Goal: Task Accomplishment & Management: Manage account settings

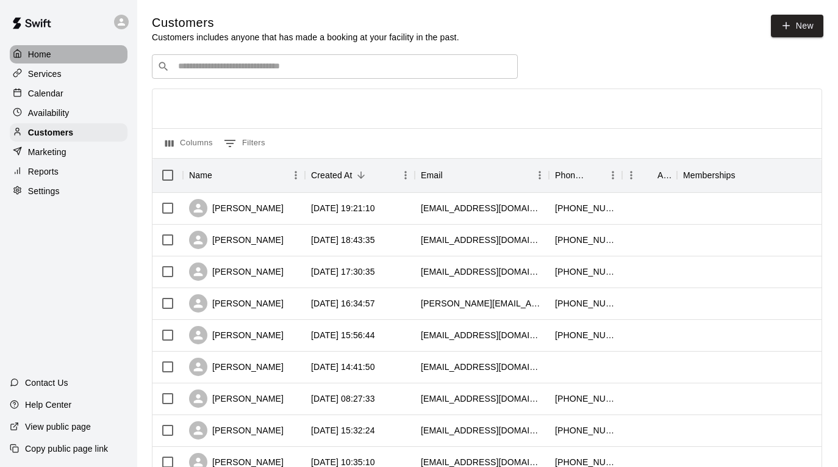
click at [51, 51] on div "Home" at bounding box center [69, 54] width 118 height 18
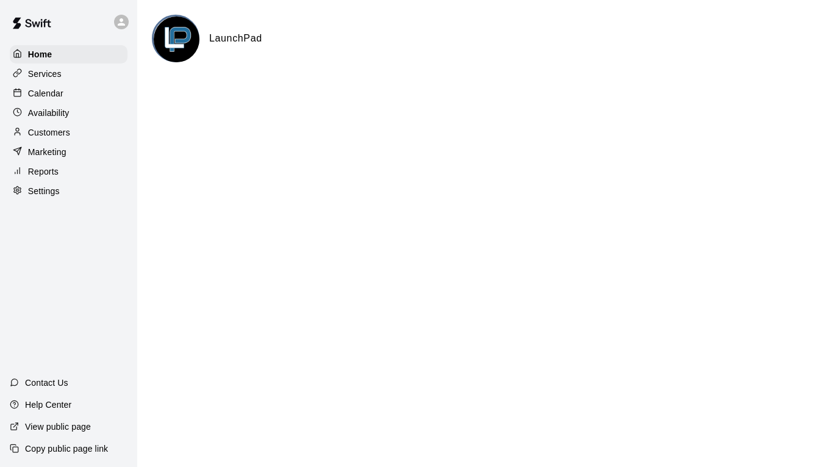
click at [102, 87] on div "Calendar" at bounding box center [69, 93] width 118 height 18
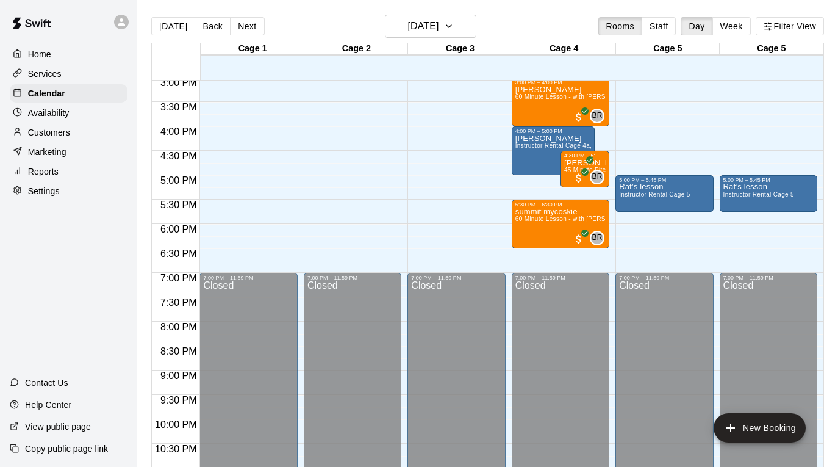
scroll to position [743, 0]
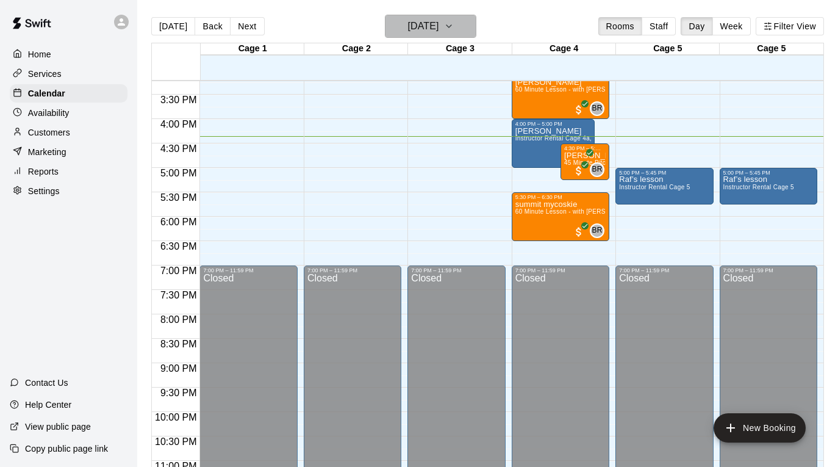
click at [439, 20] on h6 "[DATE]" at bounding box center [423, 26] width 31 height 17
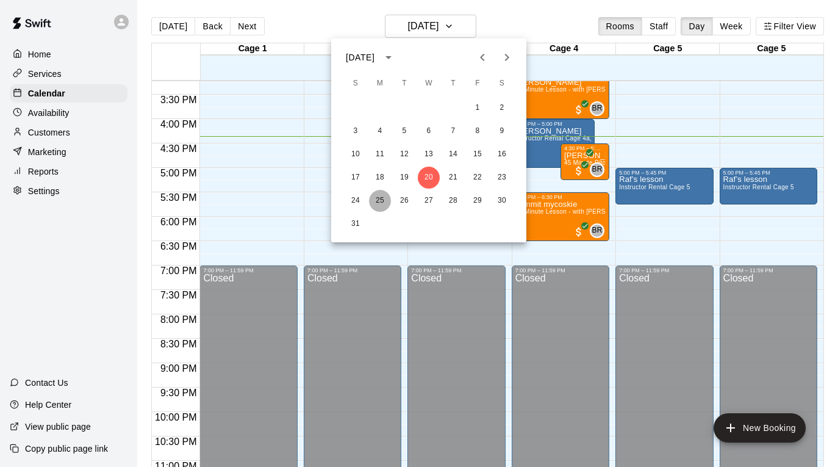
click at [378, 200] on button "25" at bounding box center [380, 201] width 22 height 22
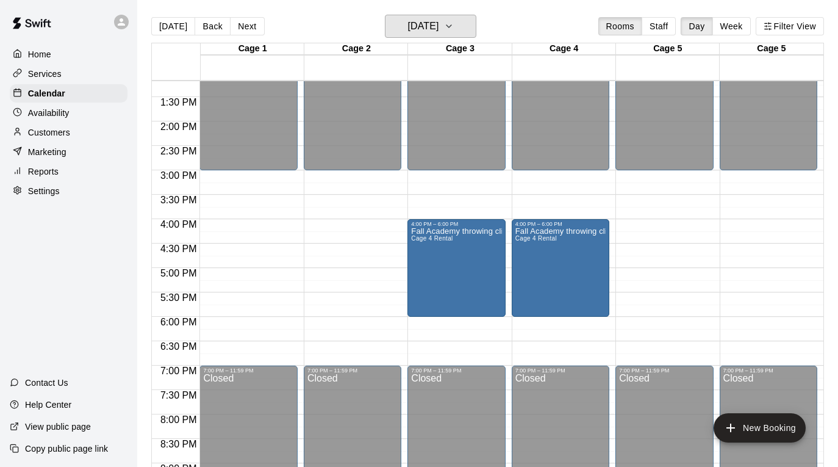
scroll to position [631, 0]
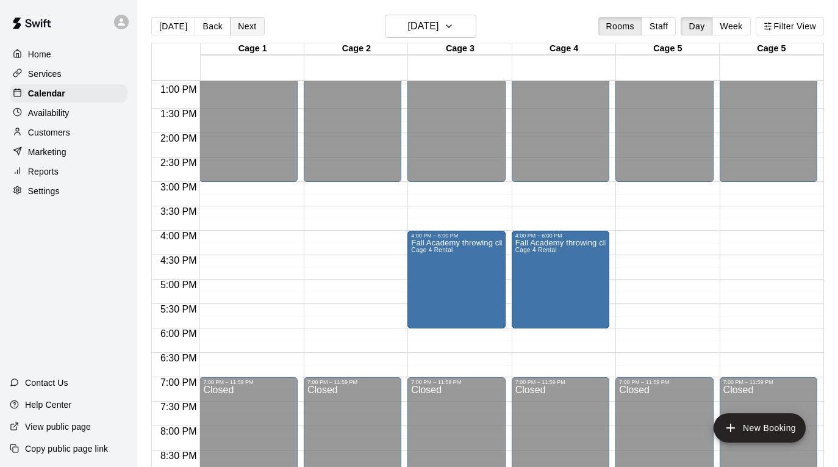
click at [251, 24] on button "Next" at bounding box center [247, 26] width 34 height 18
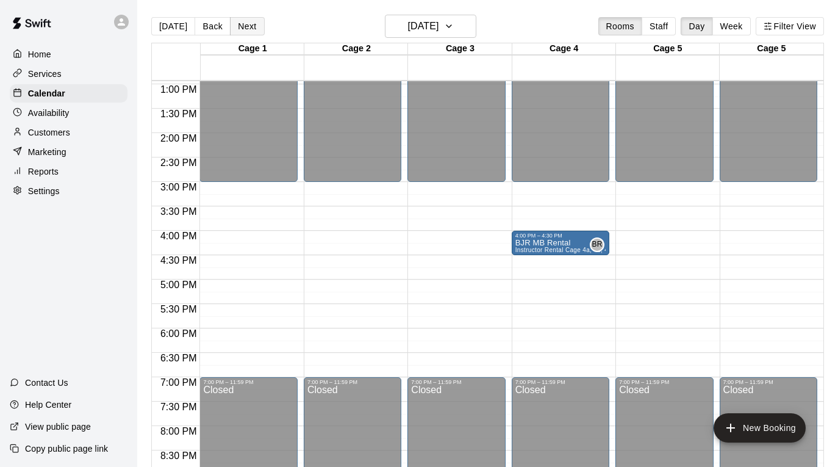
click at [256, 24] on button "Next" at bounding box center [247, 26] width 34 height 18
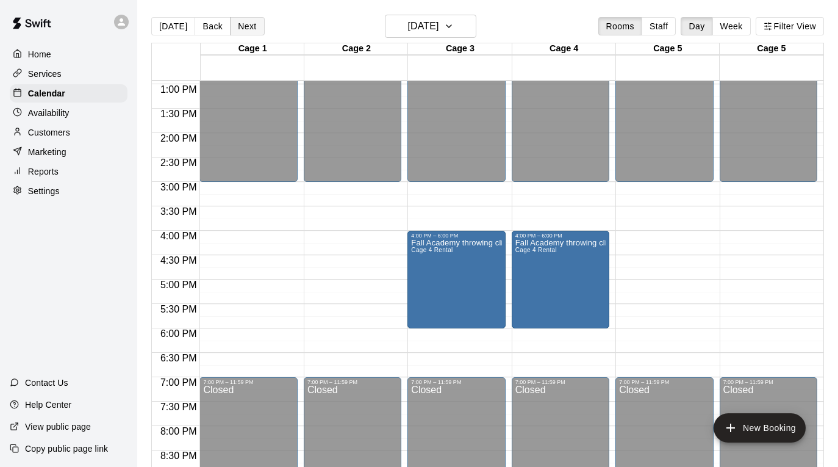
click at [256, 24] on button "Next" at bounding box center [247, 26] width 34 height 18
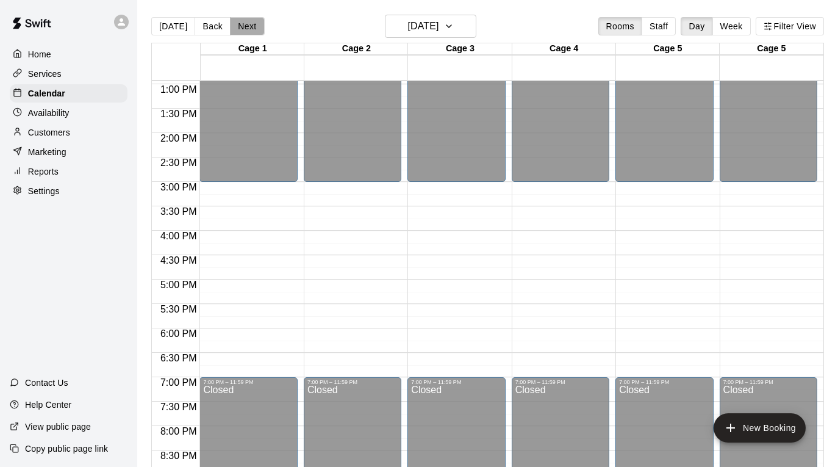
click at [256, 24] on button "Next" at bounding box center [247, 26] width 34 height 18
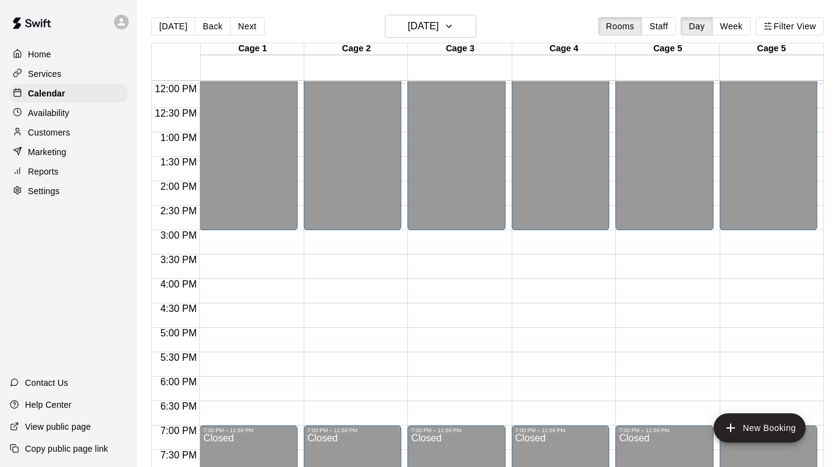
scroll to position [570, 0]
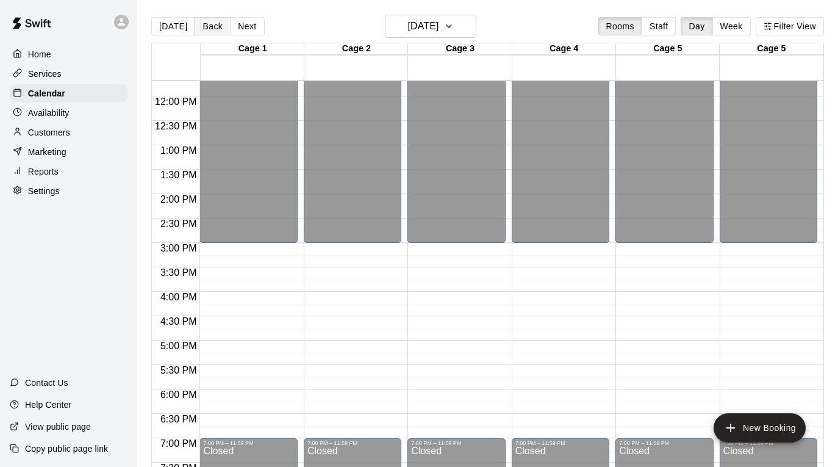
click at [212, 29] on button "Back" at bounding box center [213, 26] width 36 height 18
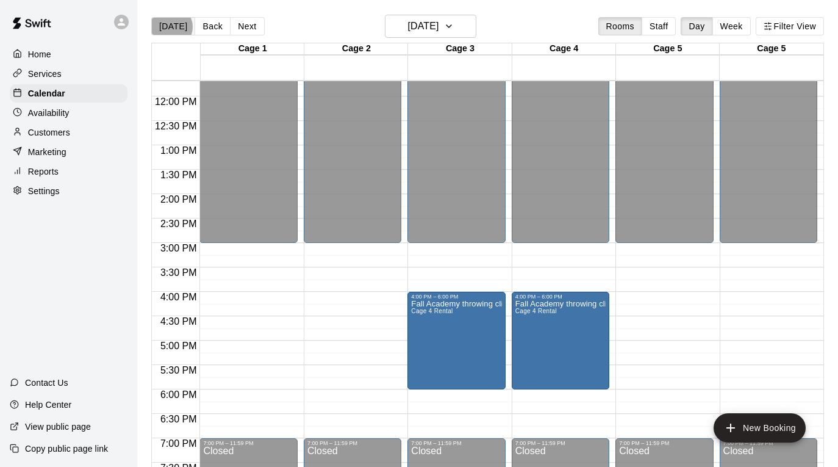
click at [170, 27] on button "[DATE]" at bounding box center [173, 26] width 44 height 18
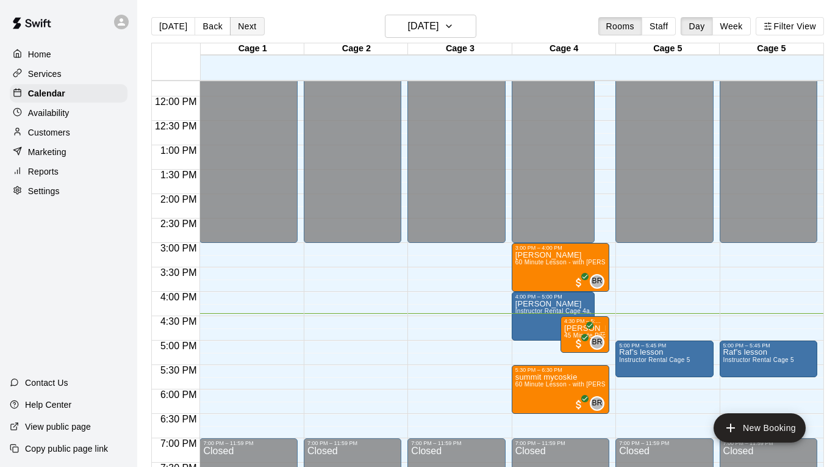
click at [242, 29] on button "Next" at bounding box center [247, 26] width 34 height 18
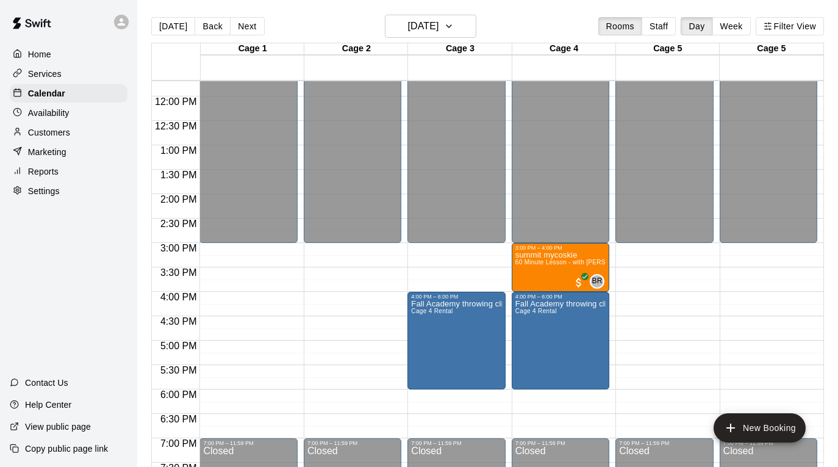
click at [683, 325] on div "12:00 AM – 3:00 PM Closed 7:00 PM – 11:59 PM Closed" at bounding box center [665, 96] width 98 height 1171
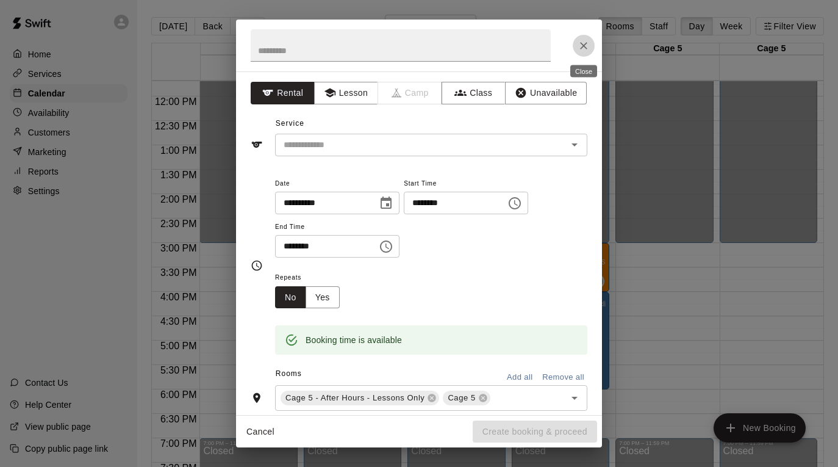
click at [589, 50] on icon "Close" at bounding box center [584, 46] width 12 height 12
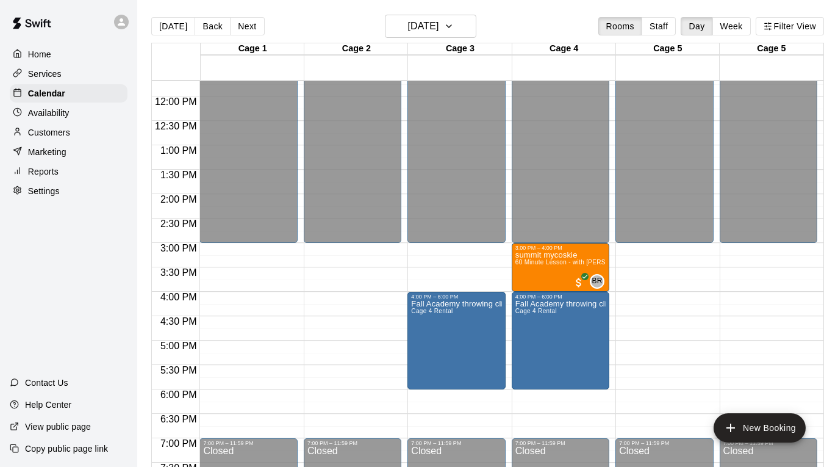
click at [644, 346] on div "12:00 AM – 3:00 PM Closed 7:00 PM – 11:59 PM Closed" at bounding box center [665, 96] width 98 height 1171
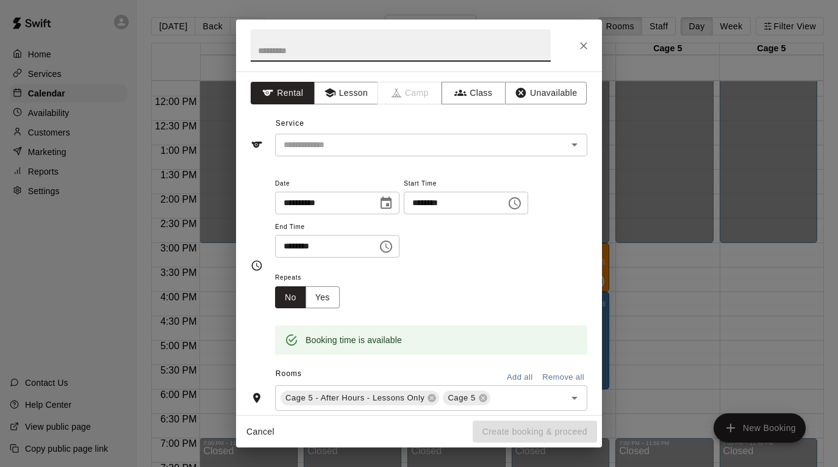
click at [290, 249] on input "********" at bounding box center [322, 246] width 94 height 23
type input "********"
click at [319, 49] on input "text" at bounding box center [401, 45] width 300 height 32
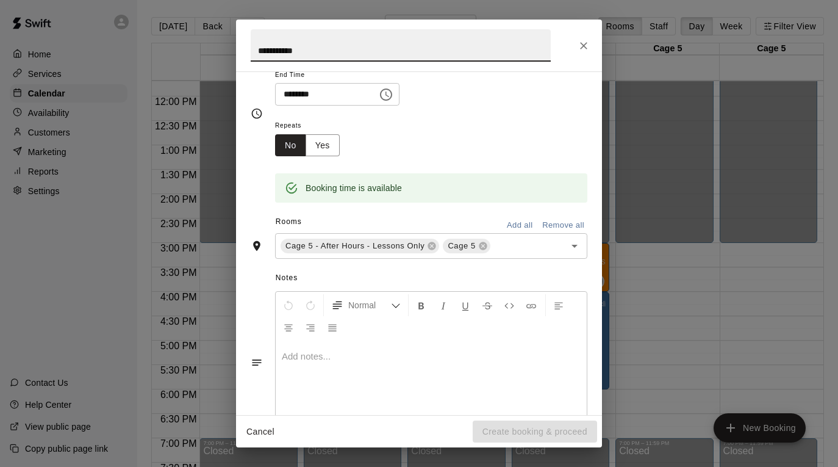
scroll to position [193, 0]
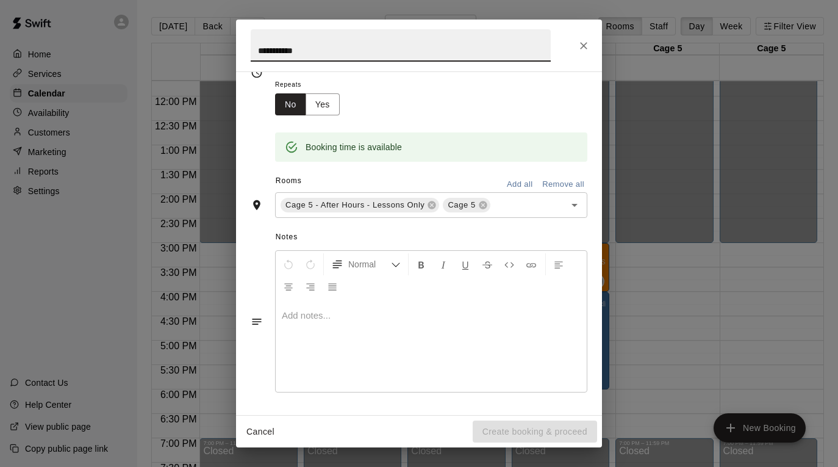
type input "**********"
click at [526, 433] on div "Cancel Create booking & proceed" at bounding box center [419, 431] width 366 height 32
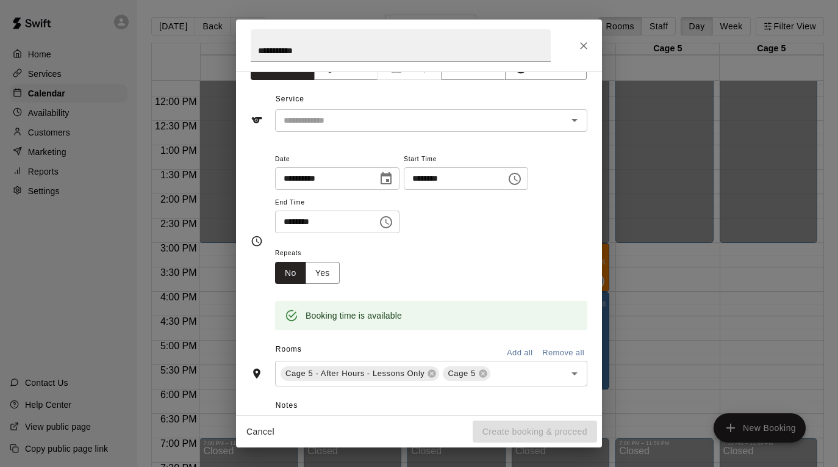
scroll to position [0, 0]
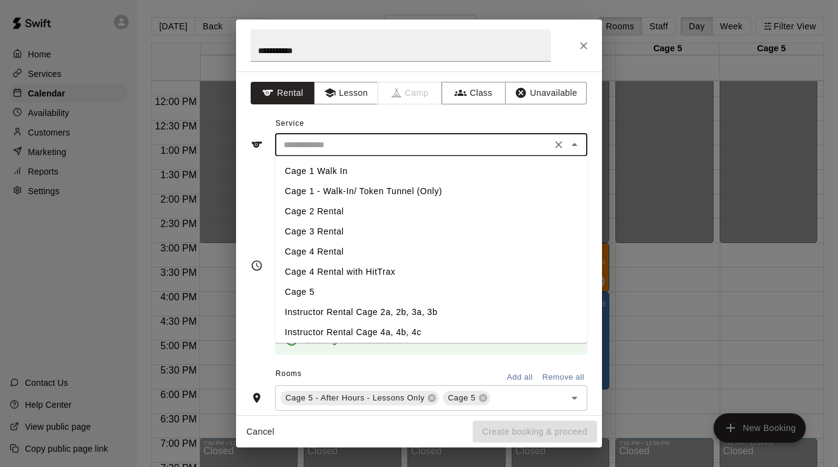
click at [526, 145] on input "text" at bounding box center [413, 144] width 269 height 15
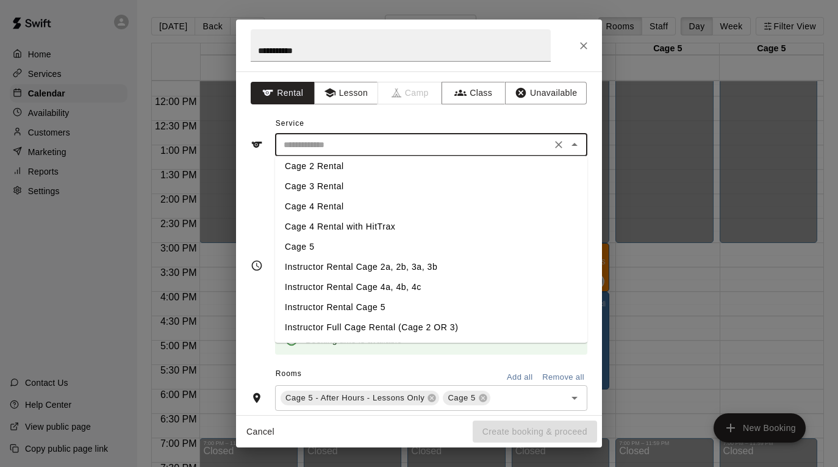
scroll to position [60, 0]
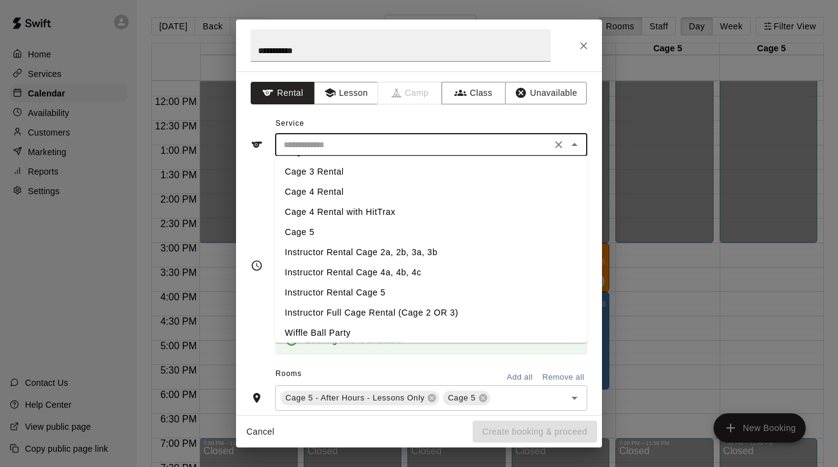
click at [459, 290] on li "Instructor Rental Cage 5" at bounding box center [431, 292] width 312 height 20
type input "**********"
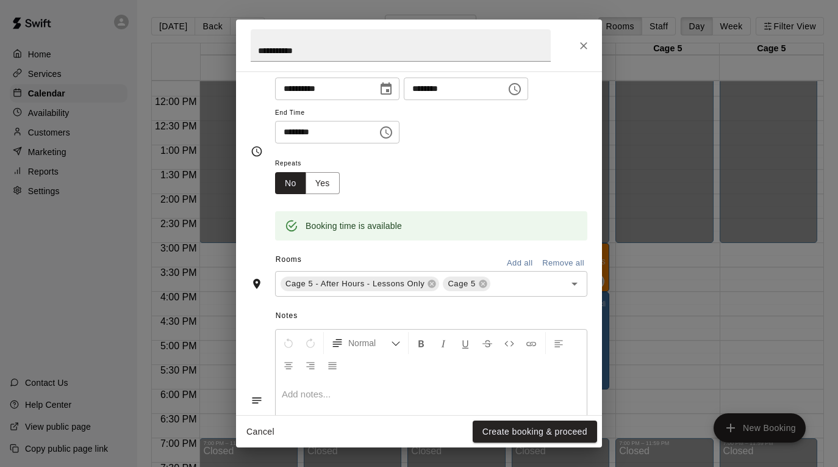
scroll to position [193, 0]
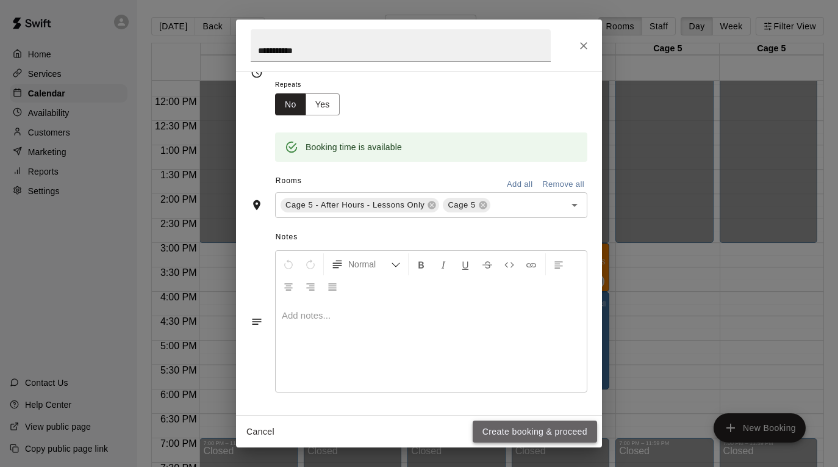
click at [505, 423] on button "Create booking & proceed" at bounding box center [535, 431] width 124 height 23
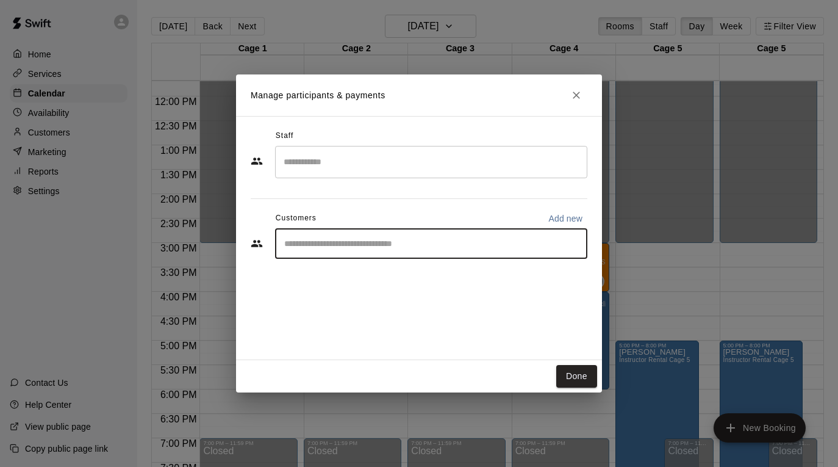
click at [394, 247] on input "Start typing to search customers..." at bounding box center [431, 243] width 301 height 12
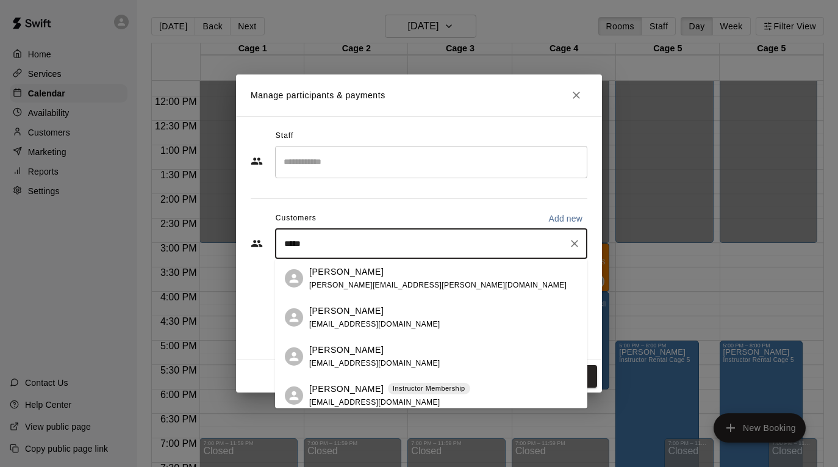
type input "******"
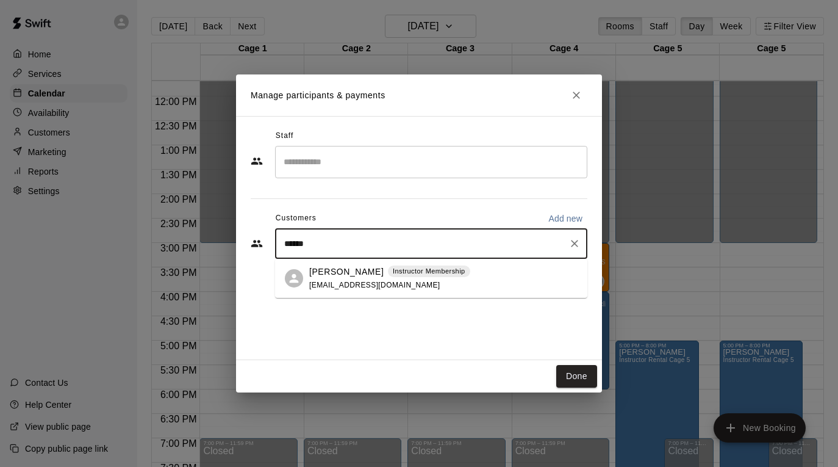
click at [420, 282] on div "[PERSON_NAME] Instructor Membership [EMAIL_ADDRESS][DOMAIN_NAME]" at bounding box center [389, 278] width 161 height 26
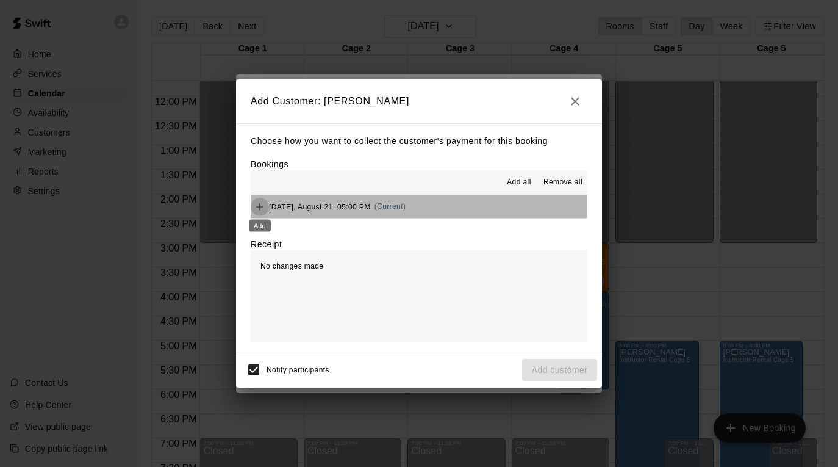
click at [264, 207] on icon "Add" at bounding box center [260, 207] width 12 height 12
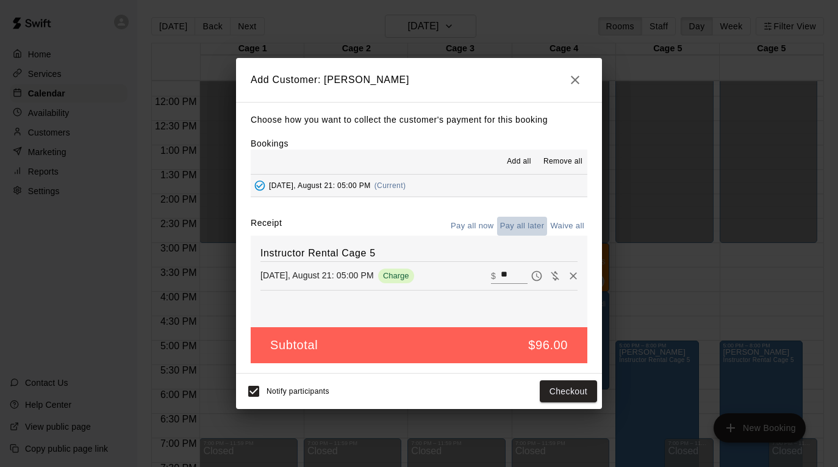
click at [519, 226] on button "Pay all later" at bounding box center [522, 226] width 51 height 19
click at [547, 391] on button "Add customer" at bounding box center [559, 391] width 75 height 23
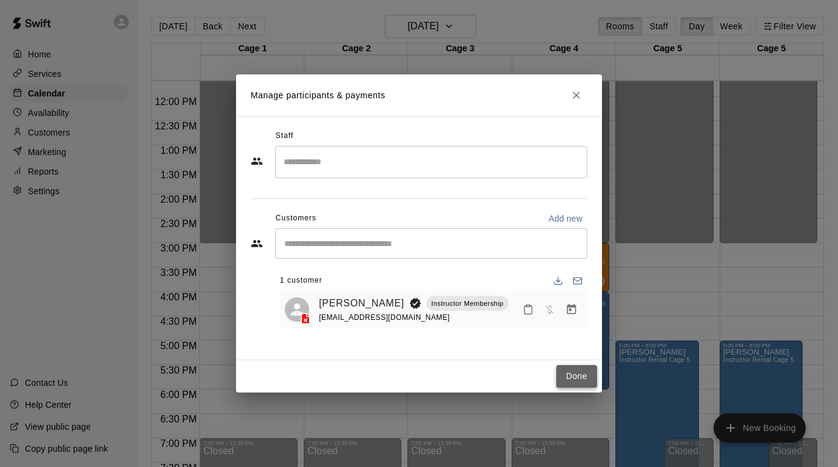
click at [567, 375] on button "Done" at bounding box center [576, 376] width 41 height 23
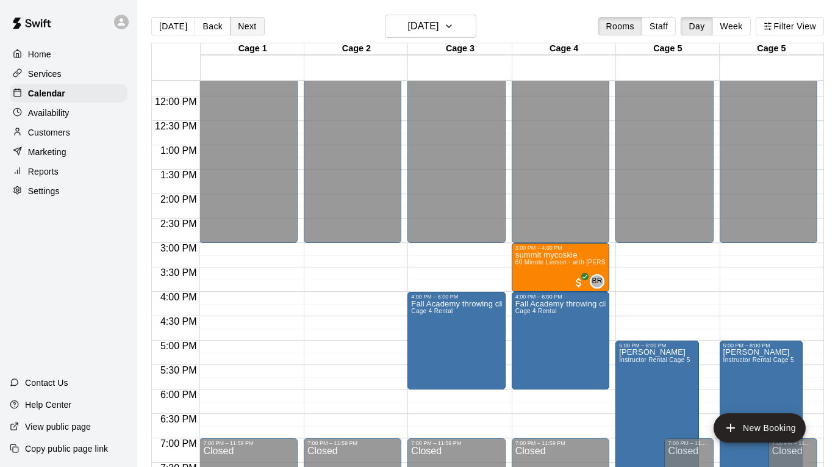
click at [257, 26] on button "Next" at bounding box center [247, 26] width 34 height 18
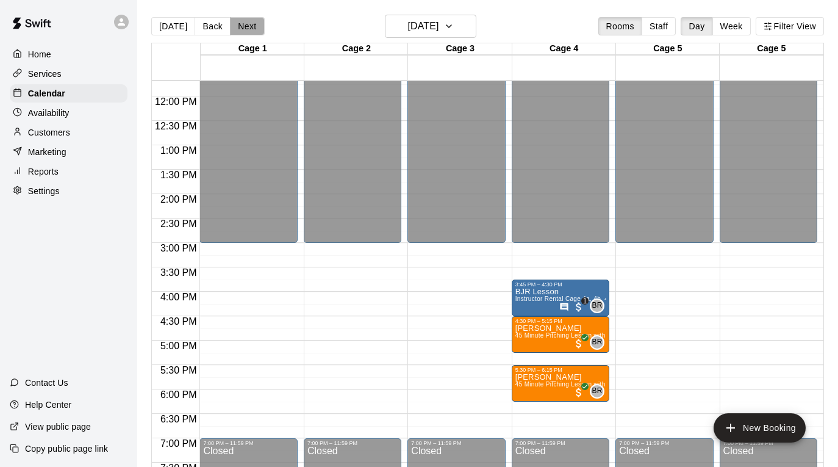
click at [257, 26] on button "Next" at bounding box center [247, 26] width 34 height 18
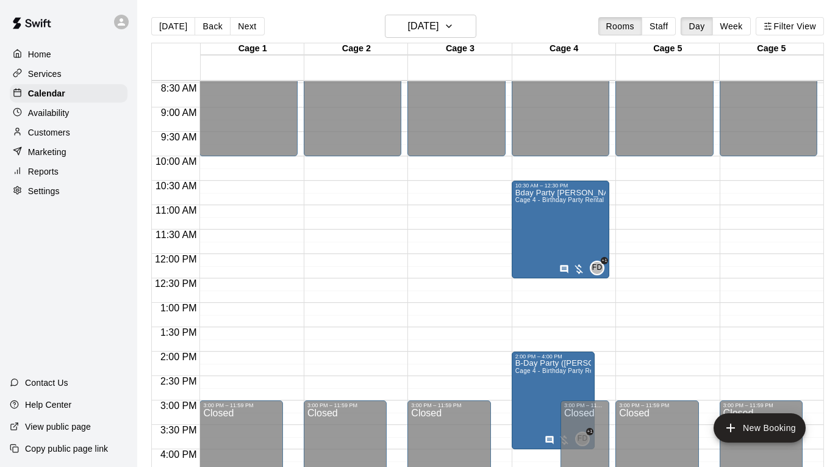
scroll to position [408, 0]
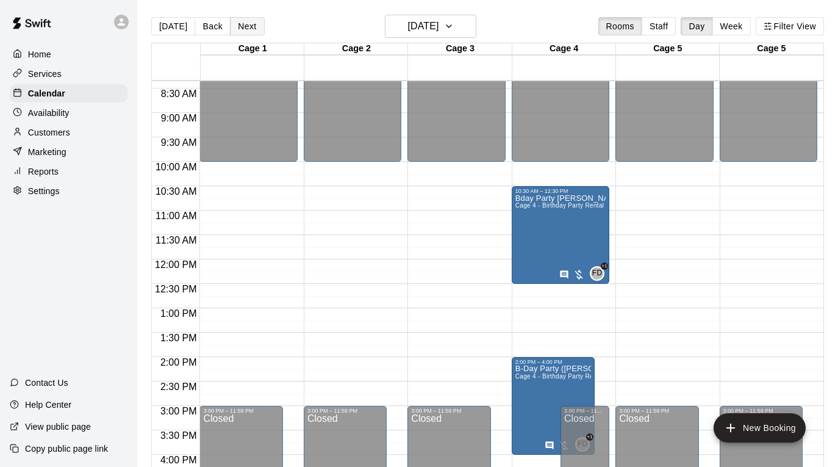
click at [243, 29] on button "Next" at bounding box center [247, 26] width 34 height 18
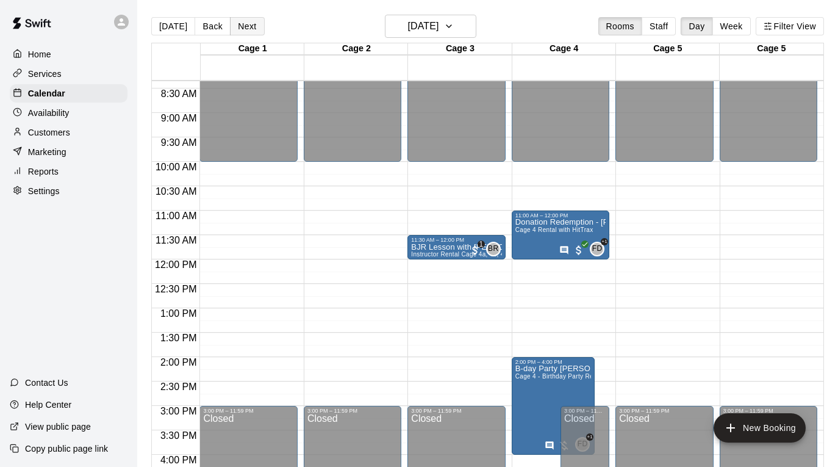
click at [243, 29] on button "Next" at bounding box center [247, 26] width 34 height 18
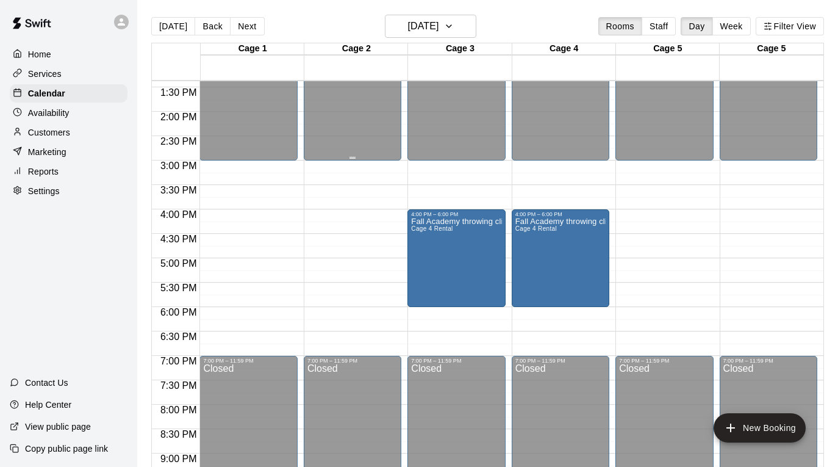
scroll to position [672, 0]
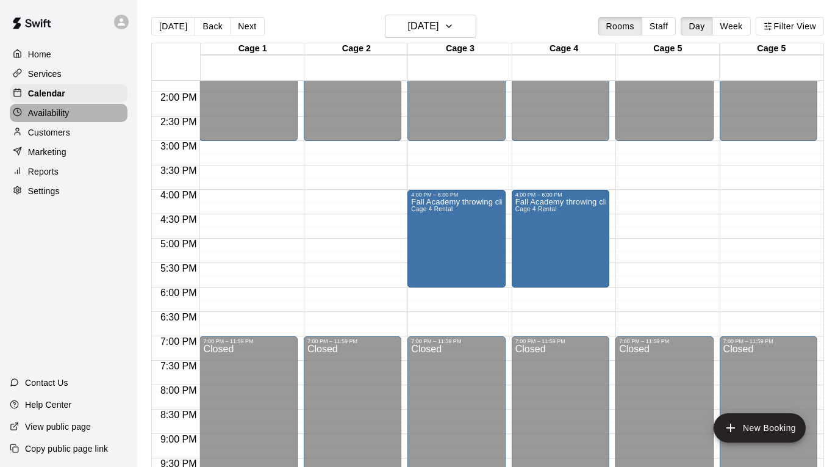
click at [82, 114] on div "Availability" at bounding box center [69, 113] width 118 height 18
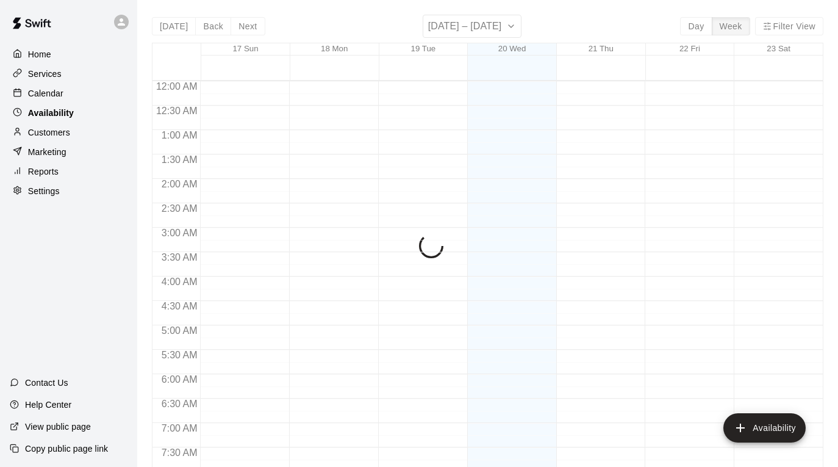
scroll to position [772, 0]
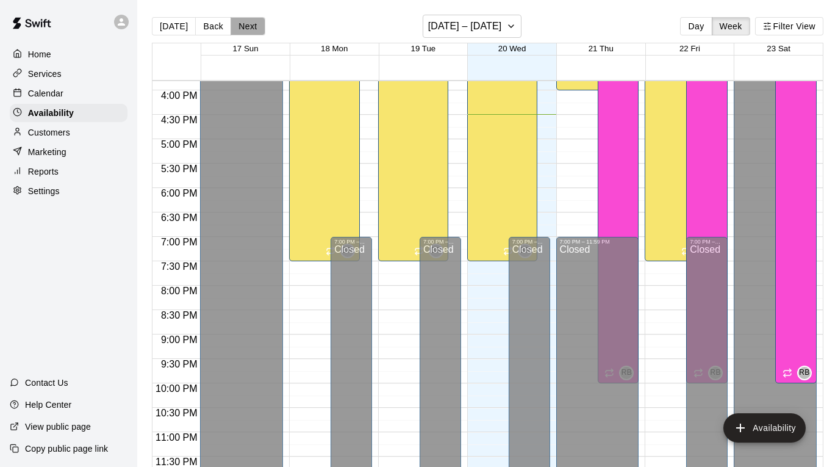
click at [254, 19] on button "Next" at bounding box center [248, 26] width 34 height 18
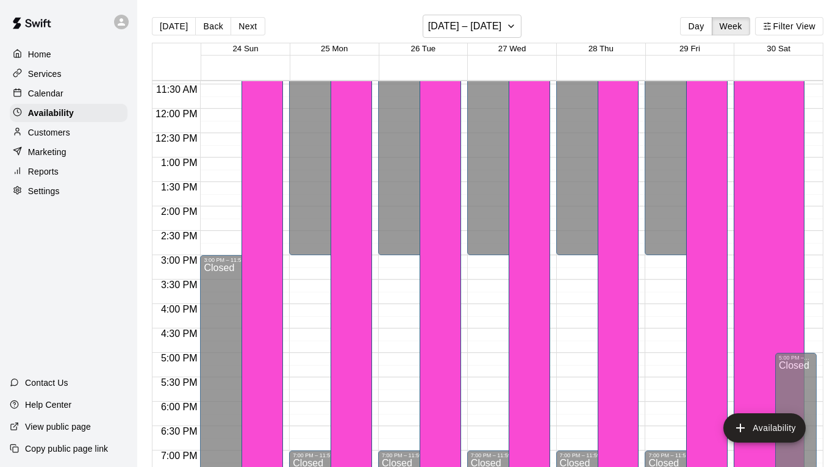
scroll to position [573, 0]
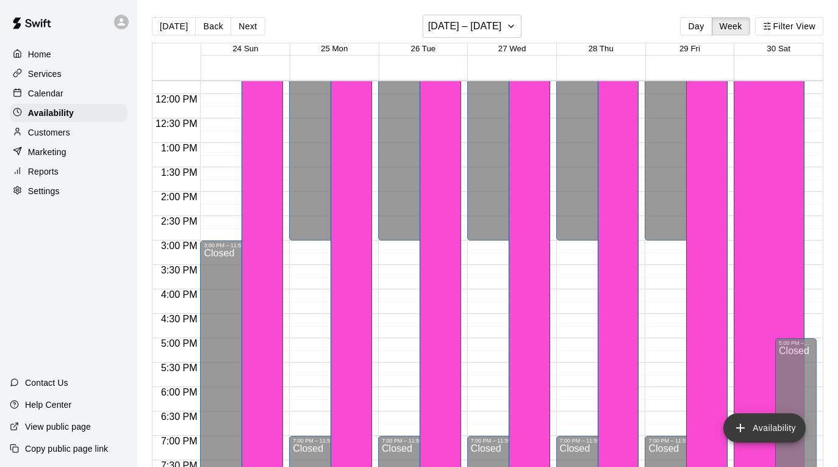
click at [739, 424] on icon "add" at bounding box center [740, 427] width 15 height 15
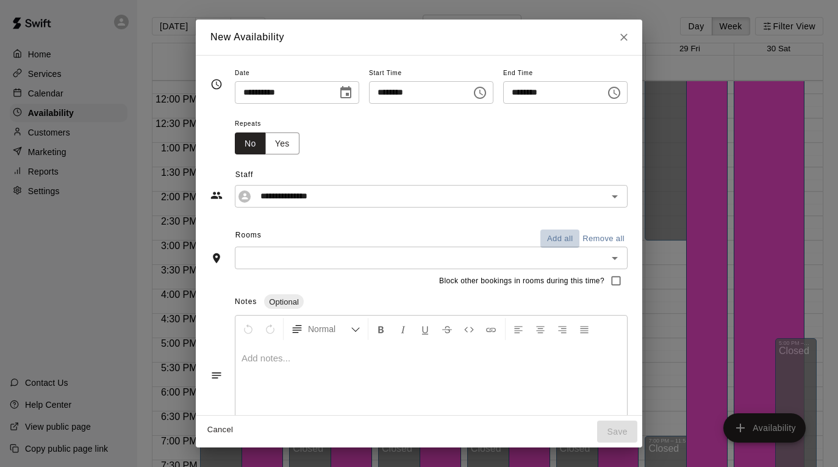
click at [564, 234] on button "Add all" at bounding box center [560, 238] width 39 height 19
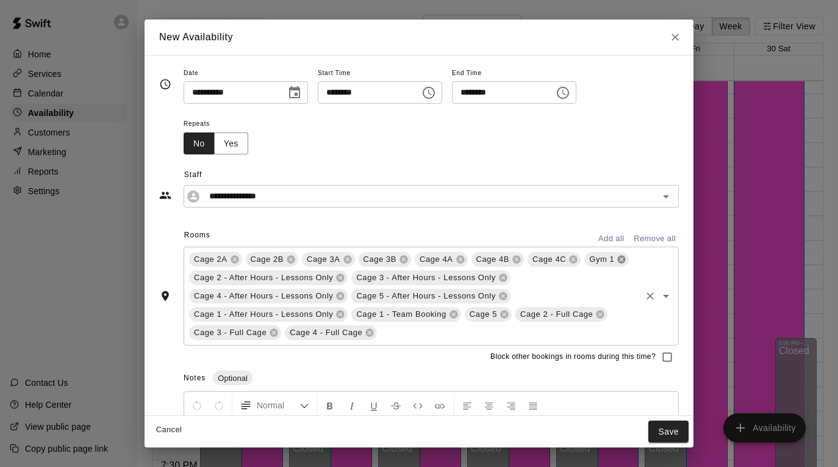
click at [621, 259] on icon at bounding box center [622, 259] width 10 height 10
click at [454, 314] on icon at bounding box center [454, 314] width 10 height 10
click at [340, 313] on icon at bounding box center [341, 315] width 8 height 8
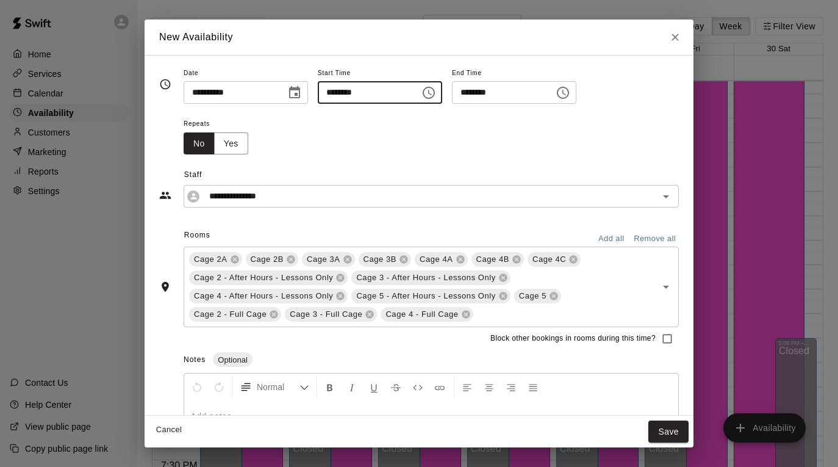
click at [334, 89] on input "********" at bounding box center [365, 92] width 94 height 23
type input "********"
click at [487, 94] on input "********" at bounding box center [499, 92] width 94 height 23
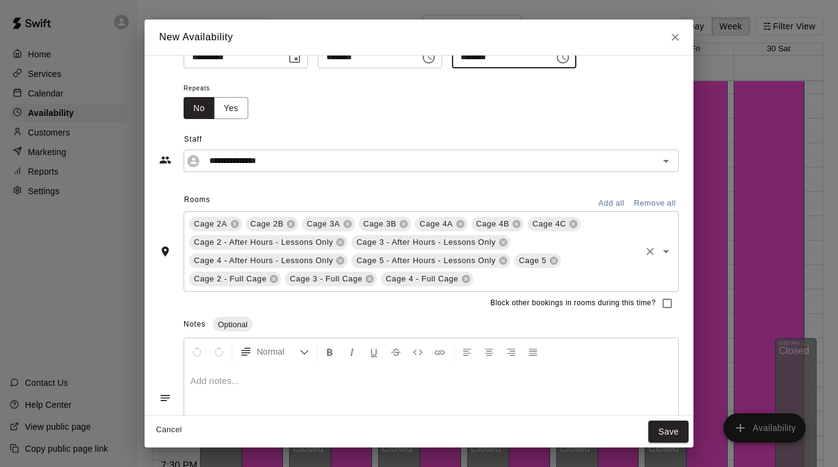
scroll to position [5, 0]
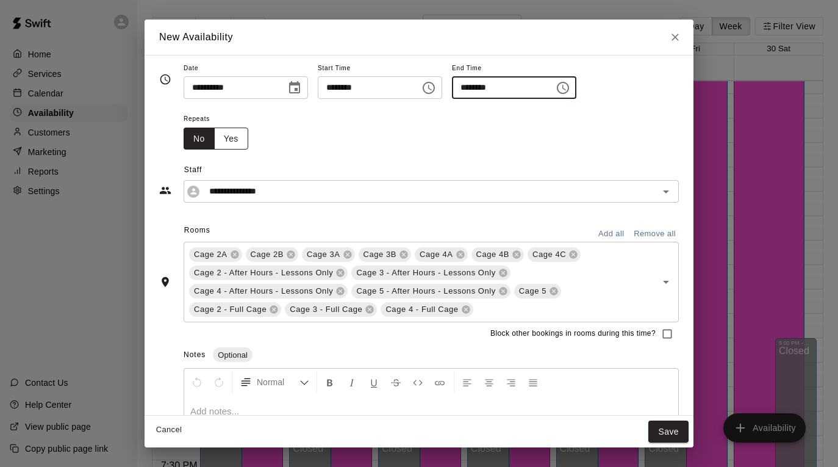
type input "********"
click at [227, 140] on button "Yes" at bounding box center [231, 139] width 34 height 23
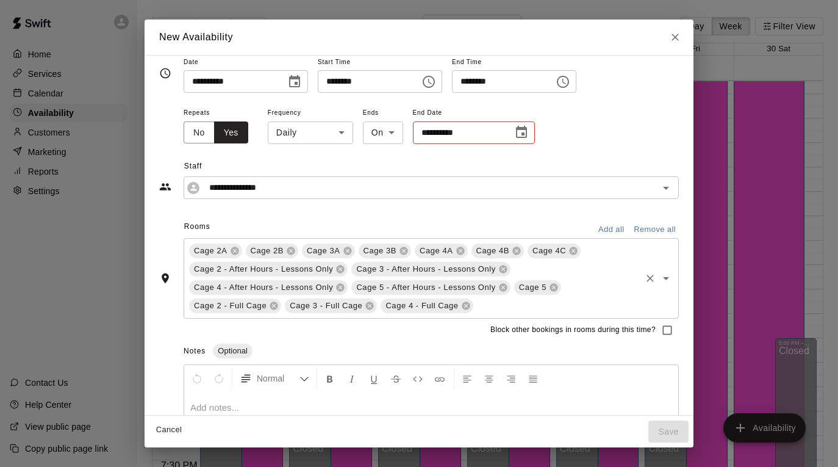
scroll to position [0, 0]
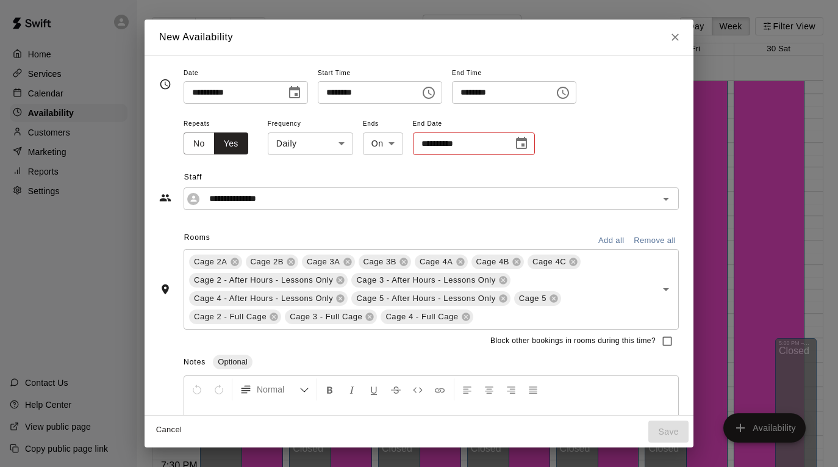
click at [516, 144] on icon "Choose date" at bounding box center [521, 143] width 11 height 12
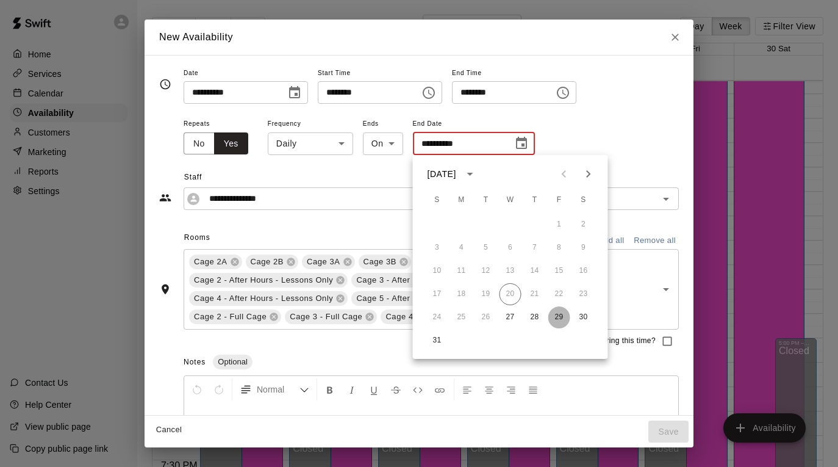
click at [563, 317] on button "29" at bounding box center [559, 317] width 22 height 22
type input "**********"
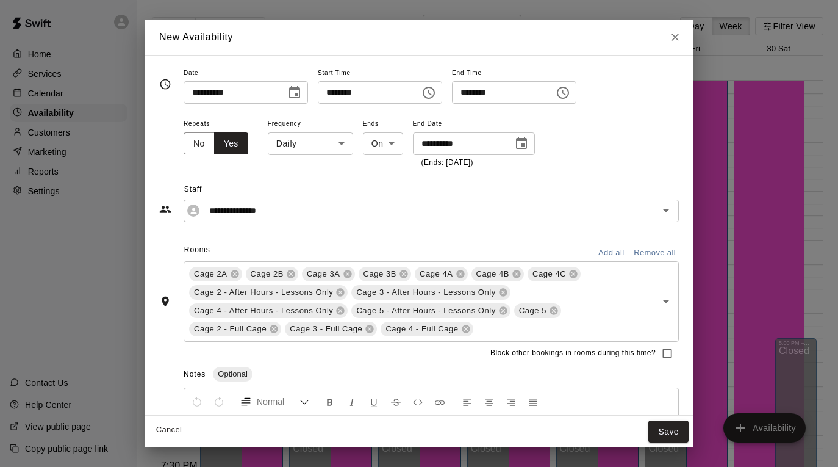
click at [299, 93] on icon "Choose date, selected date is Aug 27, 2025" at bounding box center [294, 92] width 11 height 12
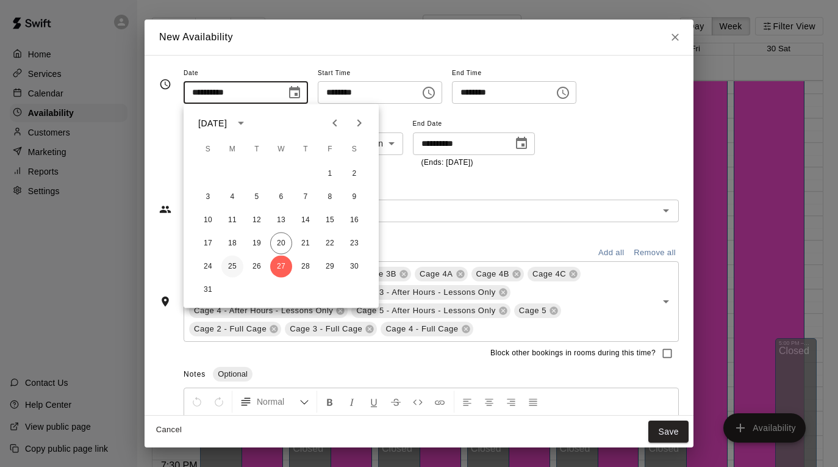
click at [231, 265] on button "25" at bounding box center [232, 267] width 22 height 22
type input "**********"
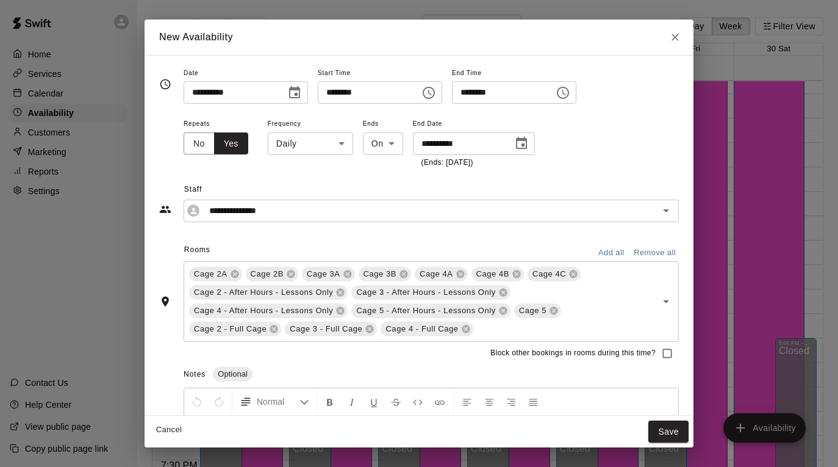
scroll to position [106, 0]
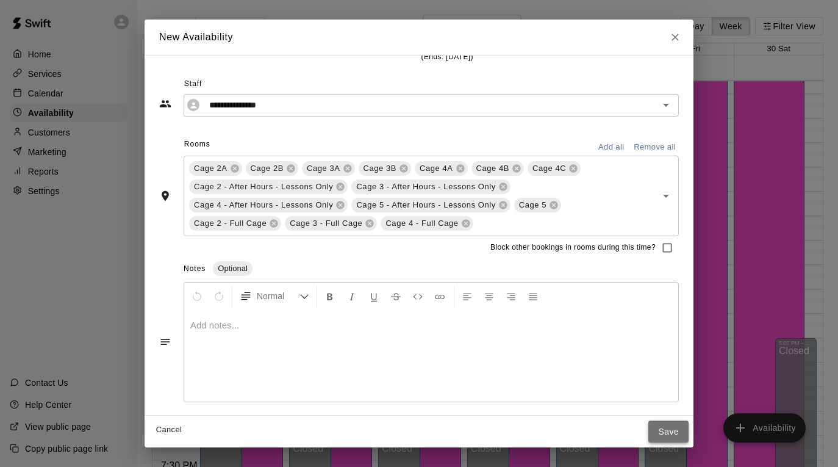
click at [666, 427] on button "Save" at bounding box center [668, 431] width 40 height 23
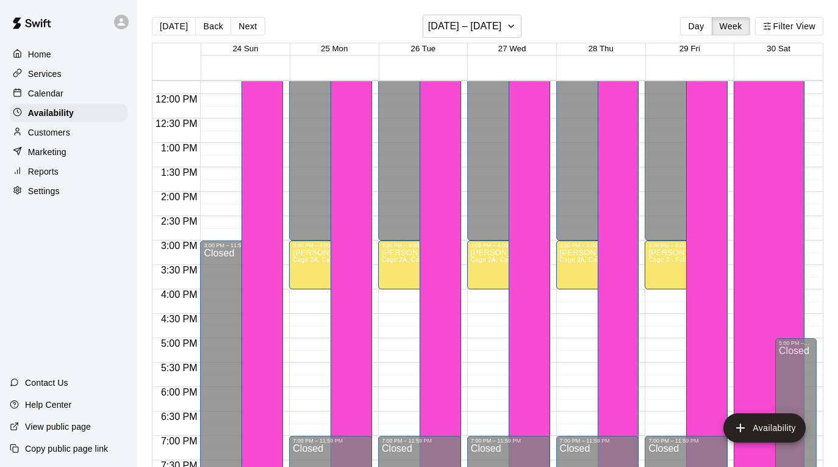
click at [95, 95] on div "Calendar" at bounding box center [69, 93] width 118 height 18
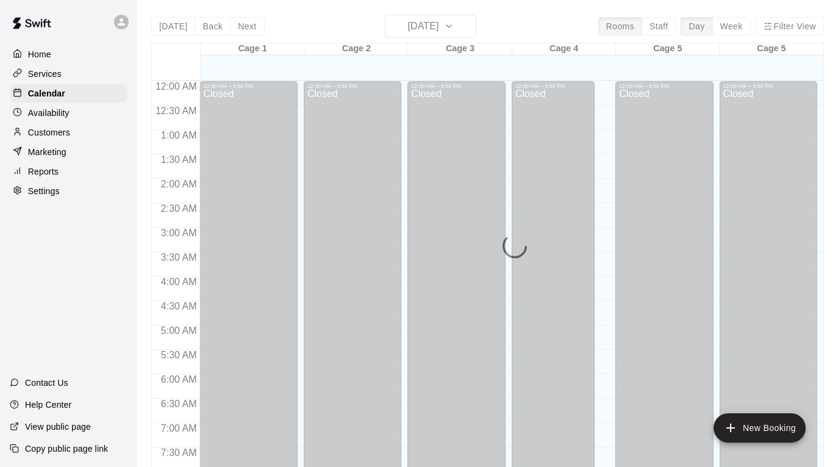
scroll to position [736, 0]
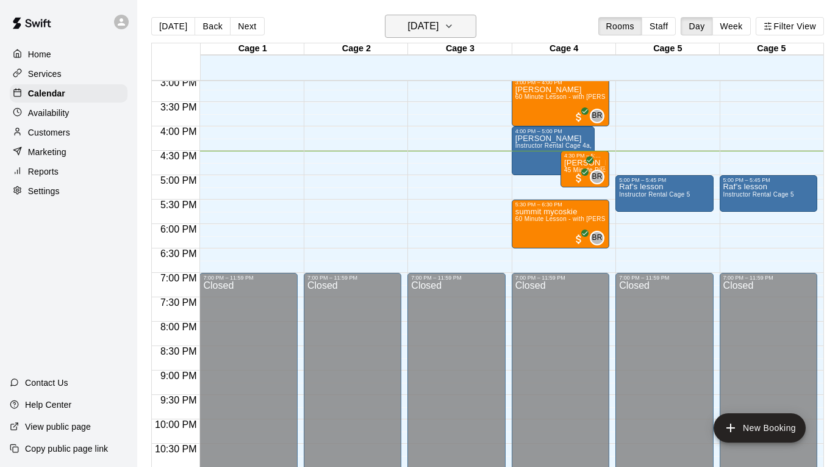
click at [408, 24] on h6 "[DATE]" at bounding box center [423, 26] width 31 height 17
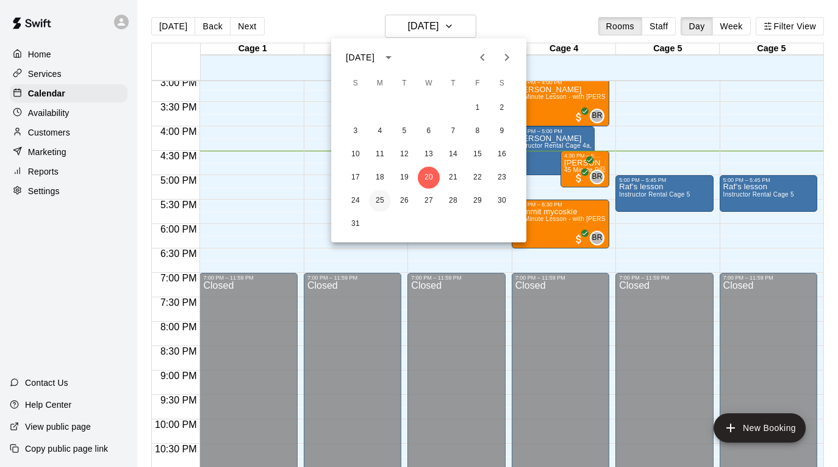
click at [386, 198] on button "25" at bounding box center [380, 201] width 22 height 22
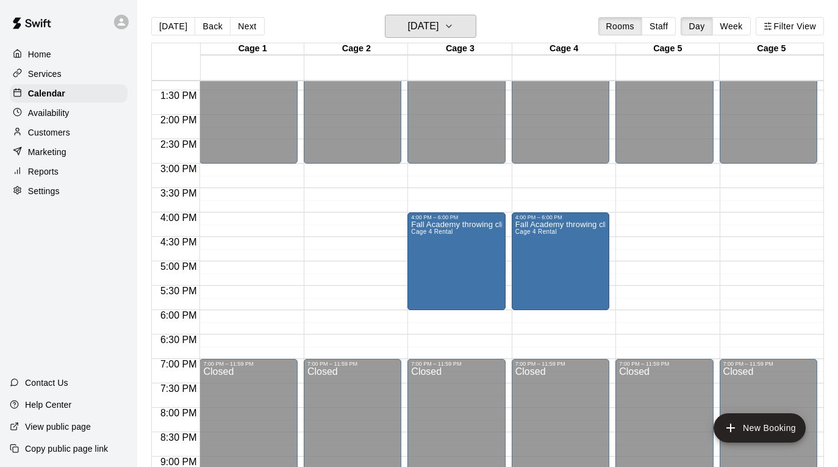
scroll to position [607, 0]
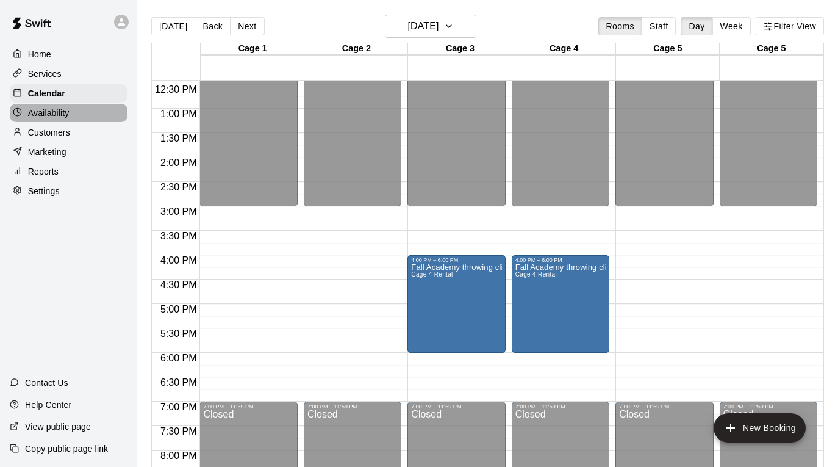
click at [65, 113] on p "Availability" at bounding box center [48, 113] width 41 height 12
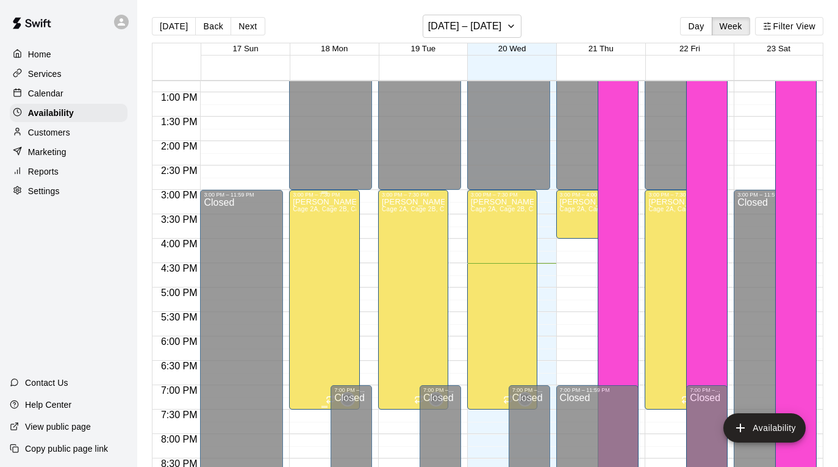
scroll to position [616, 0]
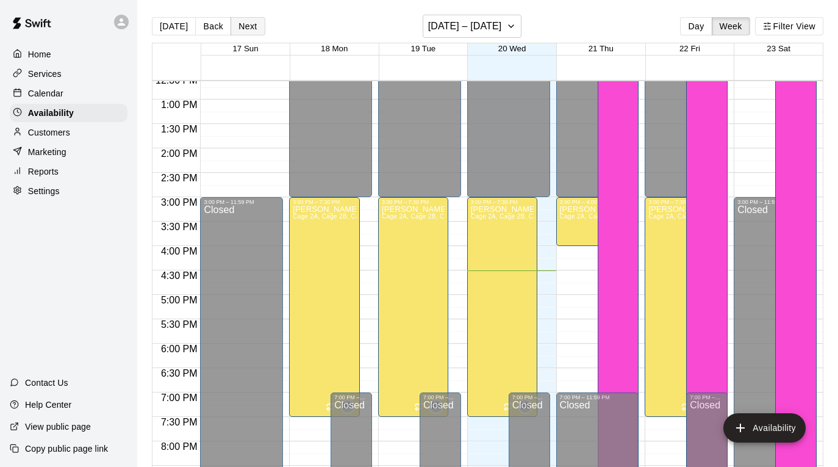
click at [237, 30] on button "Next" at bounding box center [248, 26] width 34 height 18
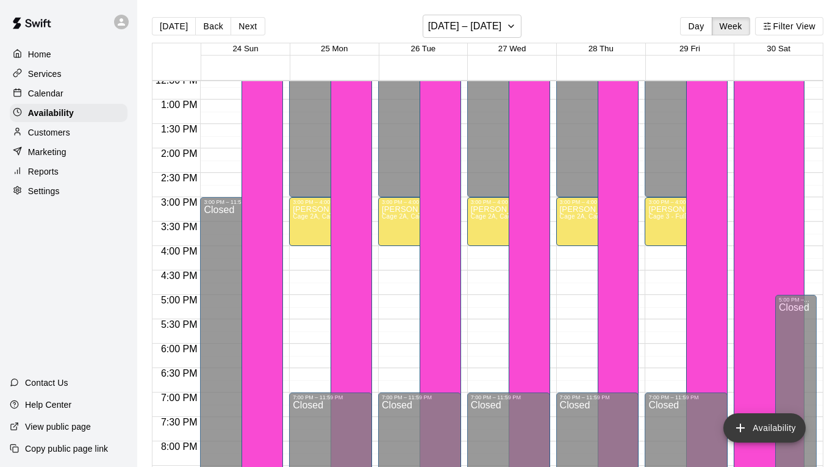
click at [742, 424] on icon "add" at bounding box center [740, 427] width 15 height 15
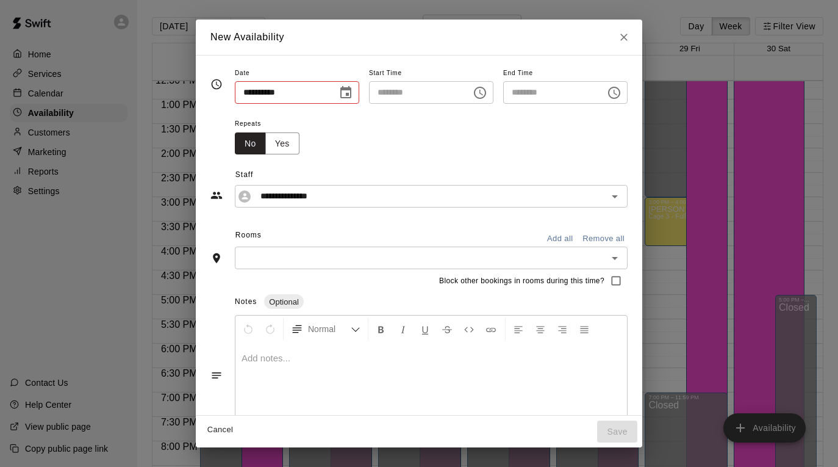
type input "**********"
type input "********"
click at [341, 87] on icon "Choose date, selected date is Aug 27, 2025" at bounding box center [345, 92] width 11 height 12
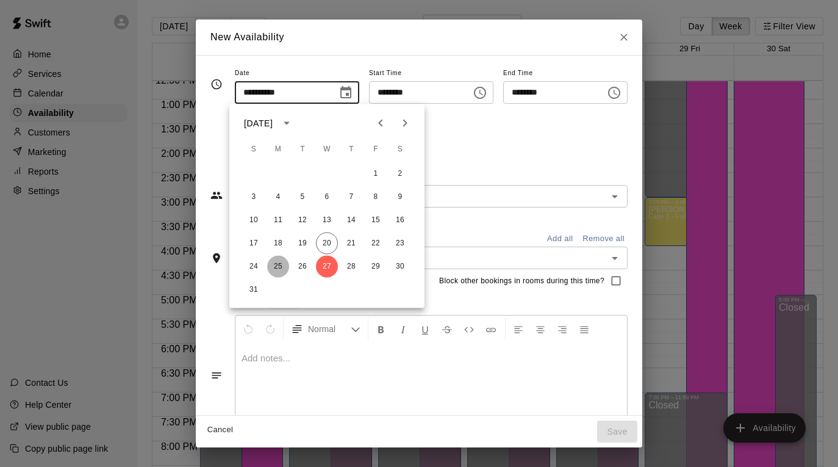
click at [280, 263] on button "25" at bounding box center [278, 267] width 22 height 22
type input "**********"
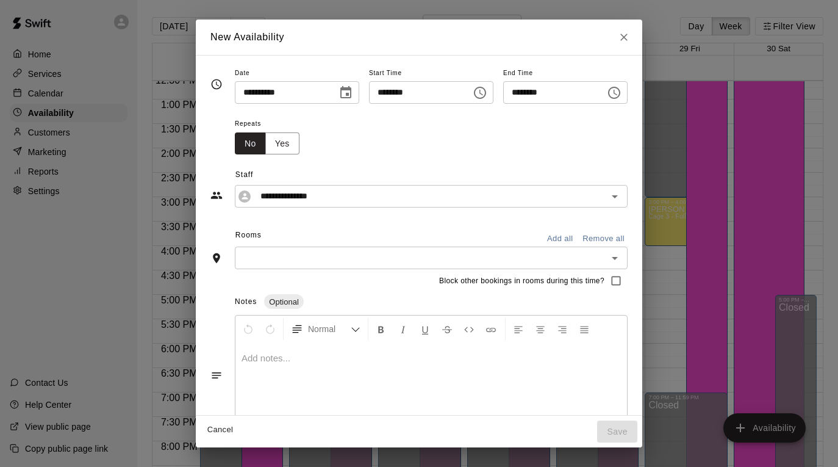
click at [555, 235] on button "Add all" at bounding box center [560, 238] width 39 height 19
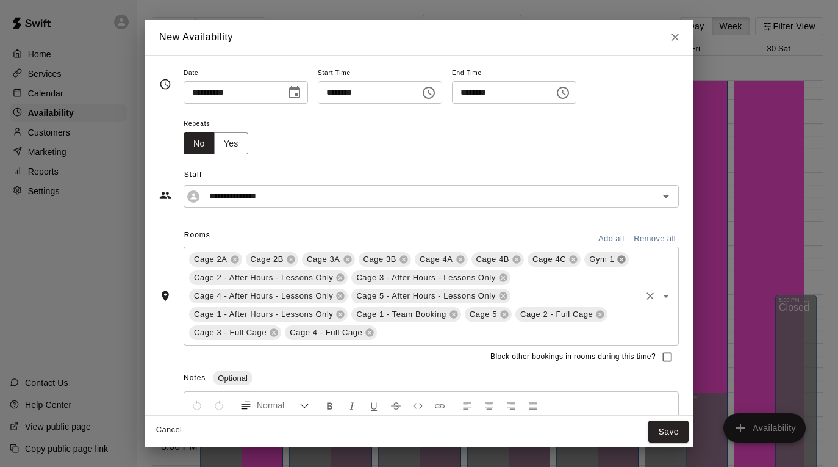
click at [621, 262] on icon at bounding box center [622, 260] width 8 height 8
click at [453, 315] on icon at bounding box center [454, 314] width 10 height 10
click at [337, 311] on icon at bounding box center [341, 314] width 10 height 10
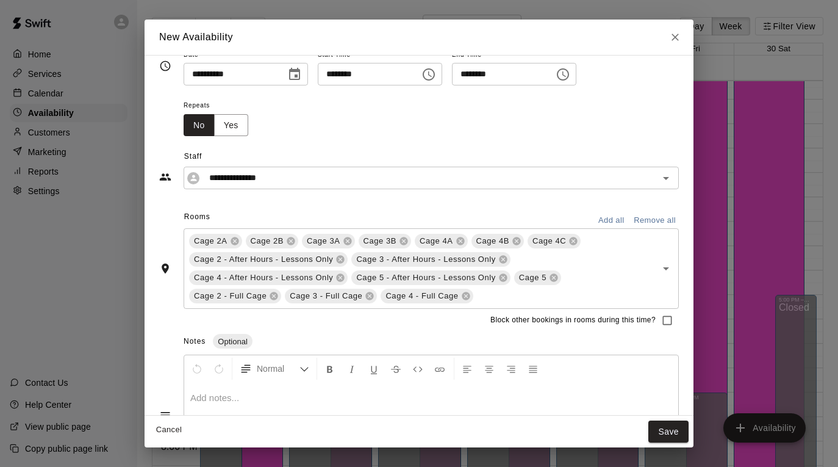
scroll to position [0, 0]
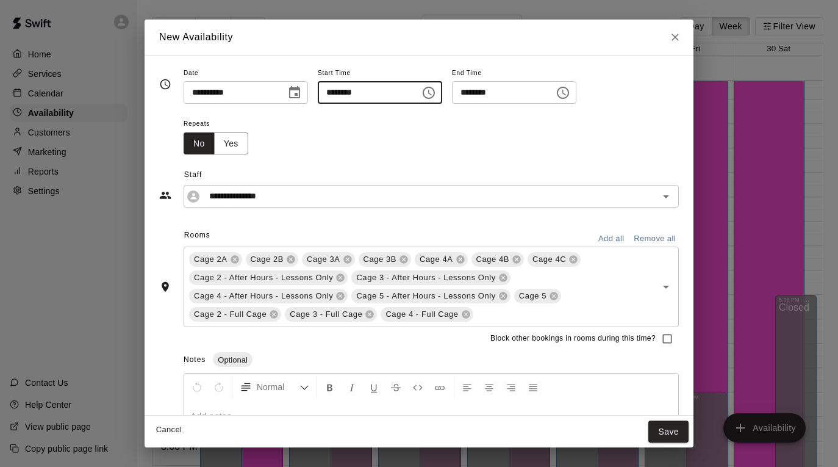
click at [338, 95] on input "********" at bounding box center [365, 92] width 94 height 23
type input "********"
click at [475, 90] on input "********" at bounding box center [499, 92] width 94 height 23
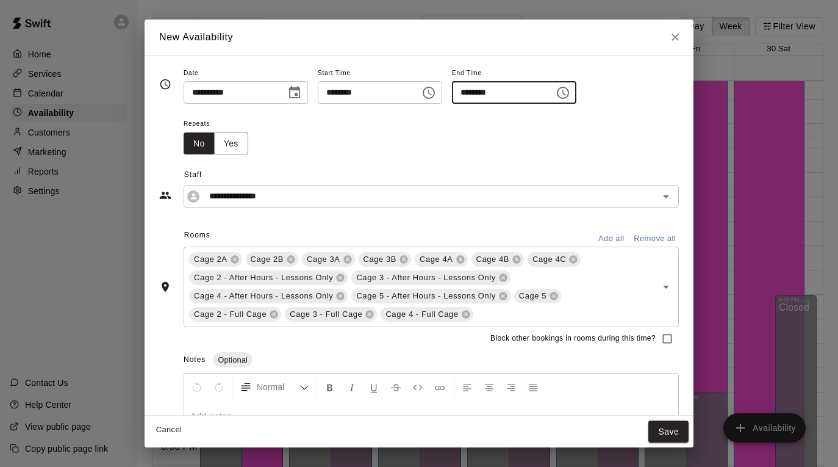
type input "********"
click at [466, 139] on div "Repeats No Yes" at bounding box center [431, 135] width 495 height 38
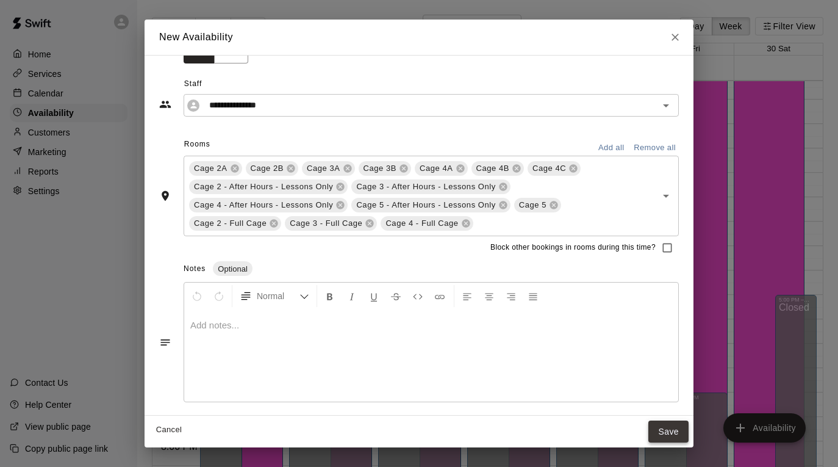
click at [666, 431] on button "Save" at bounding box center [668, 431] width 40 height 23
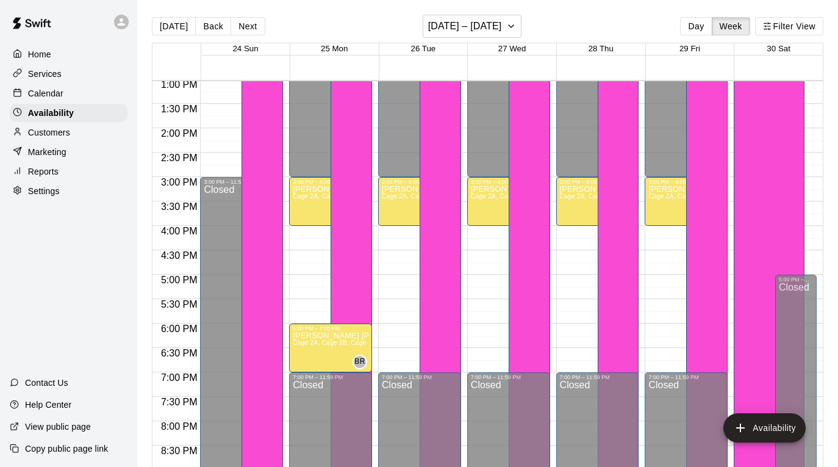
scroll to position [638, 0]
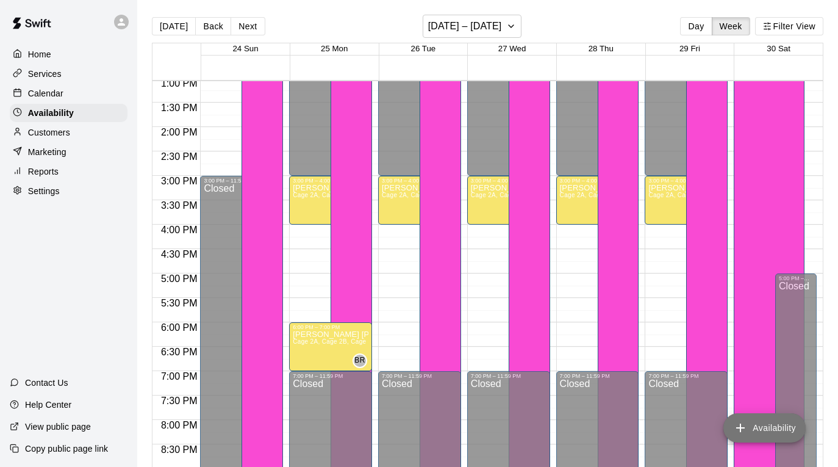
click at [769, 434] on button "Availability" at bounding box center [765, 427] width 82 height 29
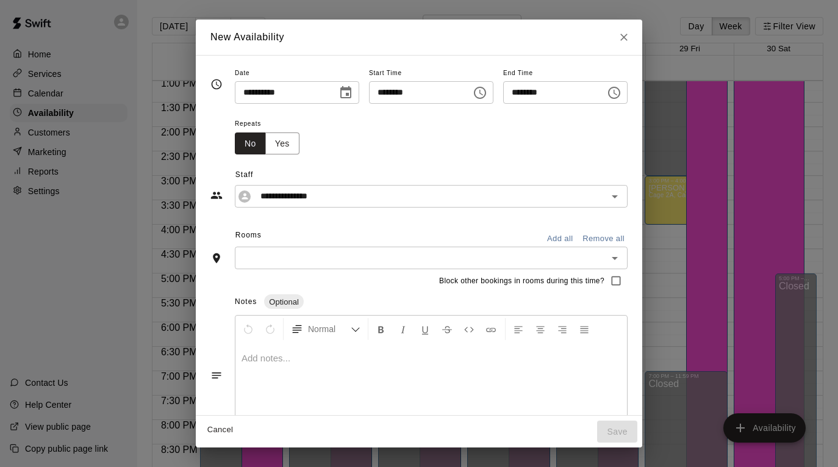
click at [378, 92] on input "********" at bounding box center [416, 92] width 94 height 23
type input "********"
click at [516, 92] on input "********" at bounding box center [550, 92] width 94 height 23
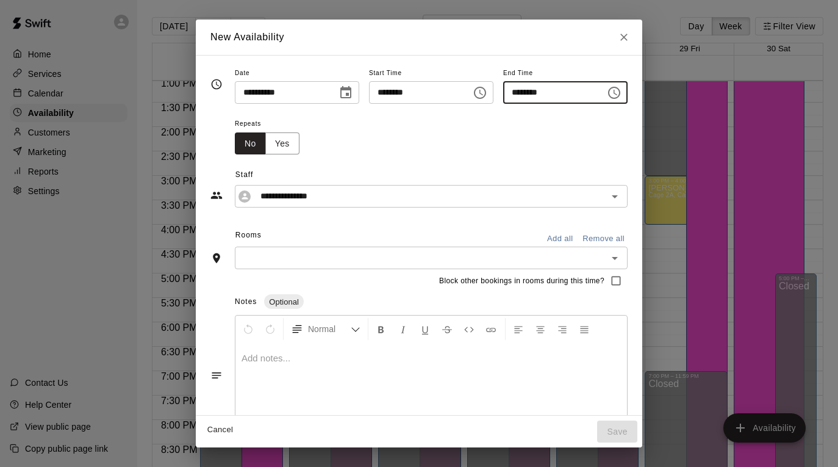
type input "********"
click at [571, 240] on button "Add all" at bounding box center [560, 238] width 39 height 19
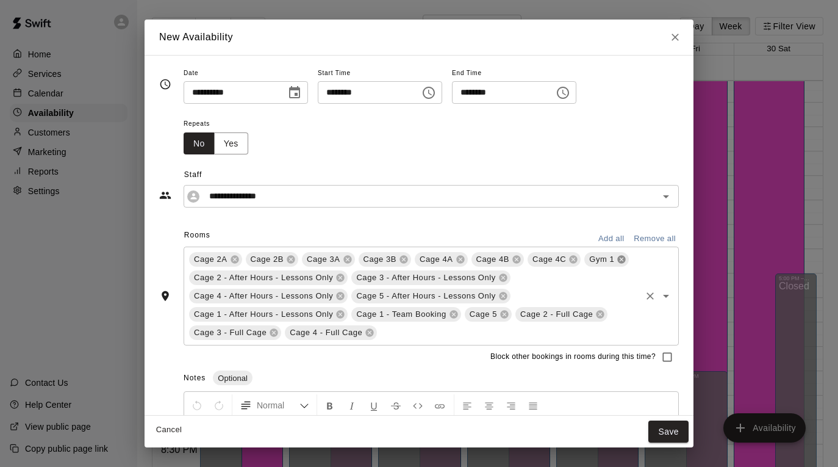
click at [622, 260] on icon at bounding box center [622, 259] width 10 height 10
click at [451, 314] on icon at bounding box center [454, 315] width 8 height 8
click at [342, 316] on icon at bounding box center [341, 315] width 8 height 8
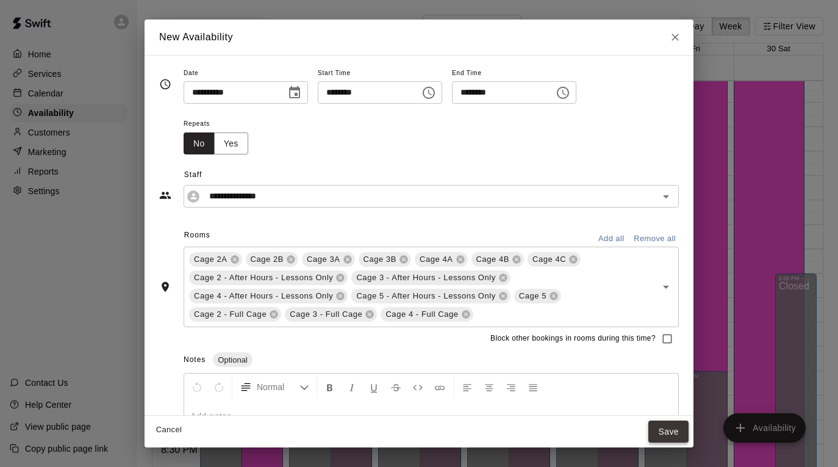
click at [666, 434] on button "Save" at bounding box center [668, 431] width 40 height 23
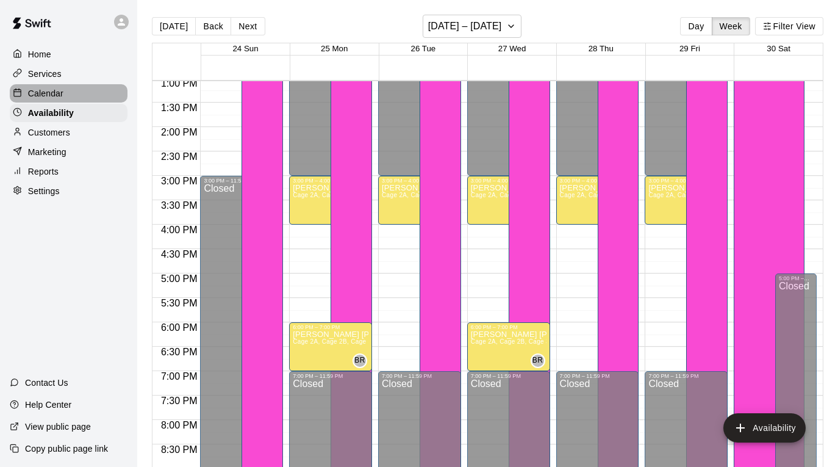
click at [71, 101] on div "Calendar" at bounding box center [69, 93] width 118 height 18
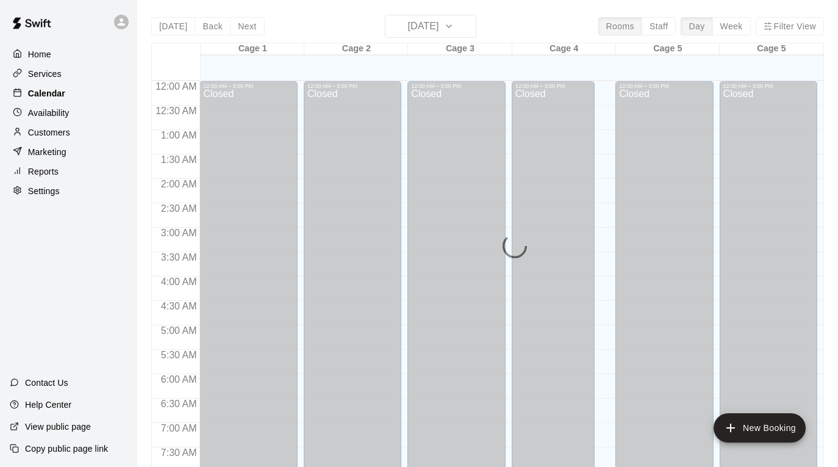
scroll to position [736, 0]
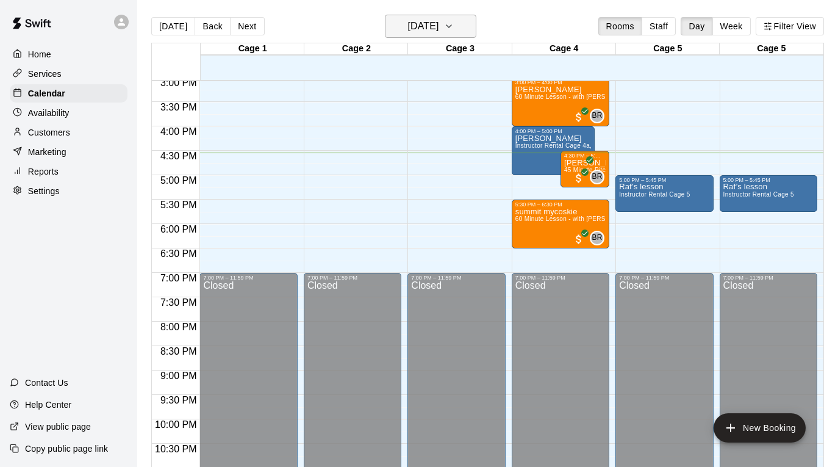
click at [408, 28] on h6 "[DATE]" at bounding box center [423, 26] width 31 height 17
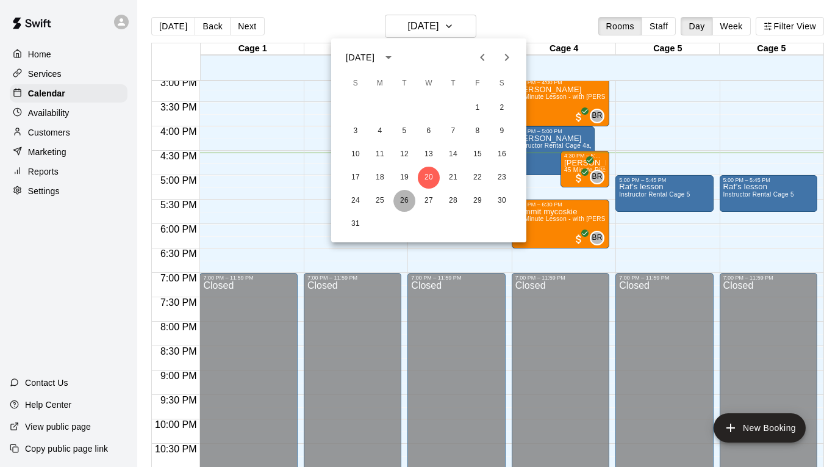
click at [405, 195] on button "26" at bounding box center [404, 201] width 22 height 22
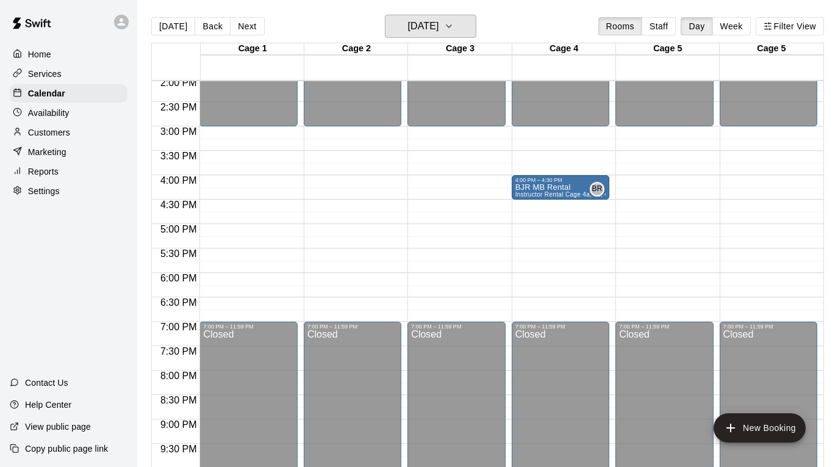
scroll to position [671, 0]
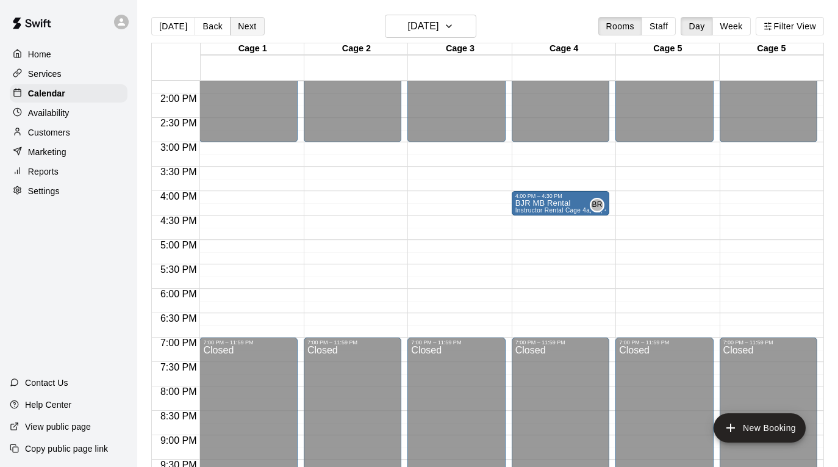
click at [245, 23] on button "Next" at bounding box center [247, 26] width 34 height 18
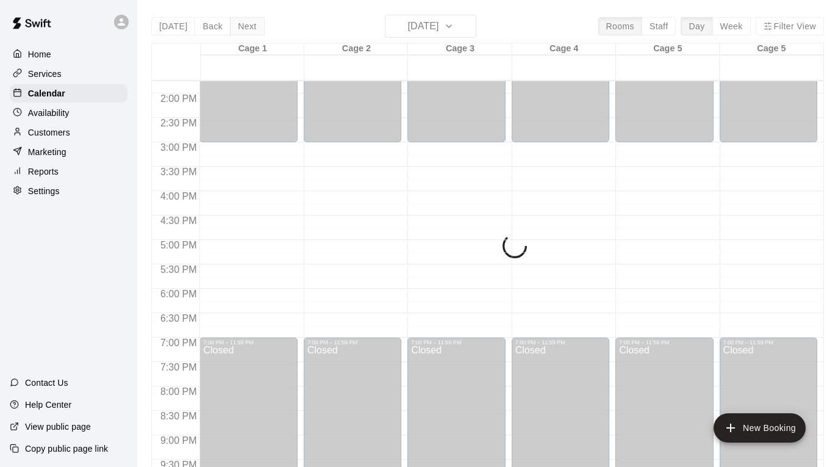
click at [245, 23] on div "[DATE] Back [DATE][DATE] Rooms Staff Day Week Filter View Cage 1 27 Wed Cage 2 …" at bounding box center [487, 248] width 673 height 467
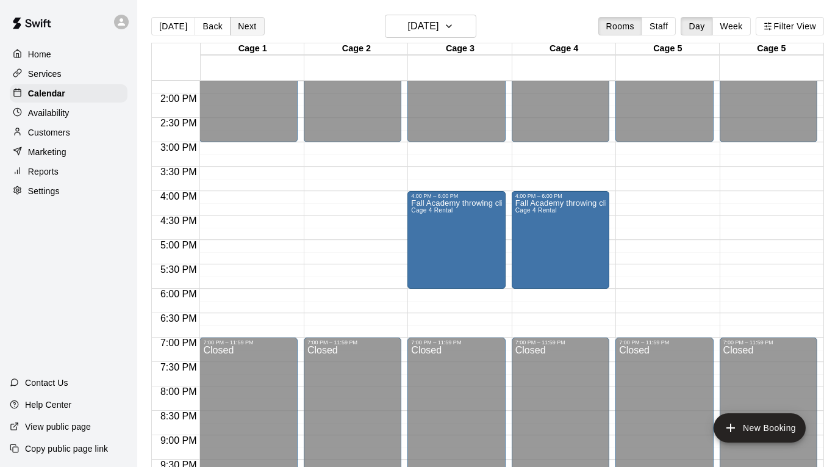
click at [245, 23] on button "Next" at bounding box center [247, 26] width 34 height 18
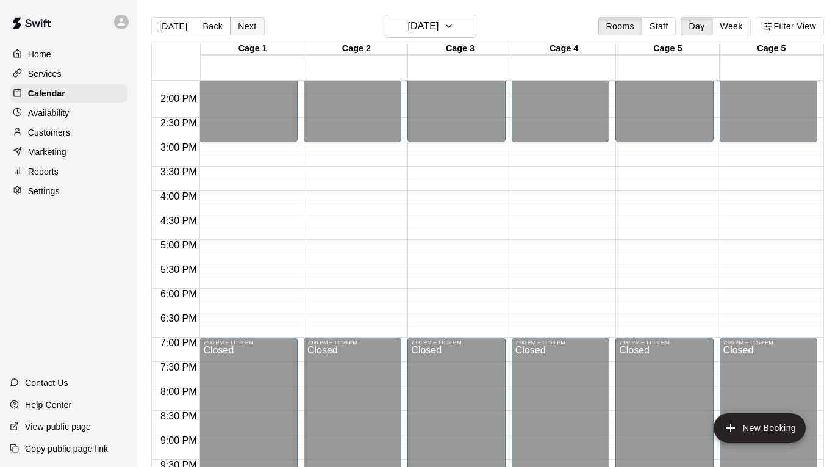
click at [245, 23] on button "Next" at bounding box center [247, 26] width 34 height 18
click at [100, 104] on div "Availability" at bounding box center [69, 113] width 118 height 18
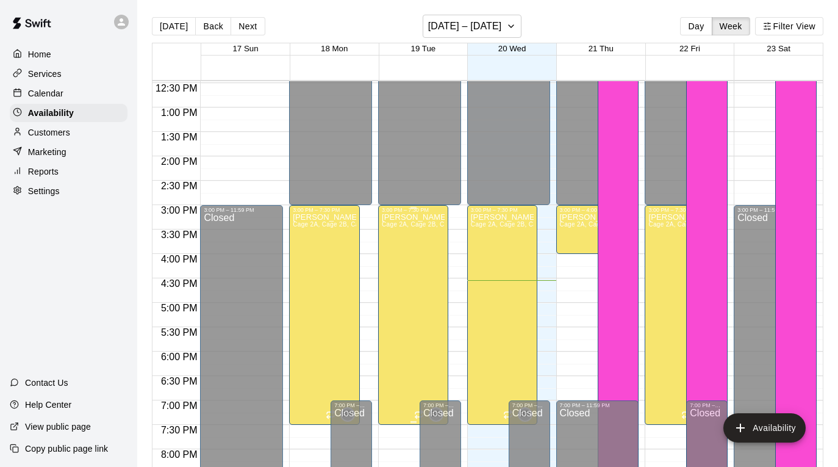
scroll to position [633, 0]
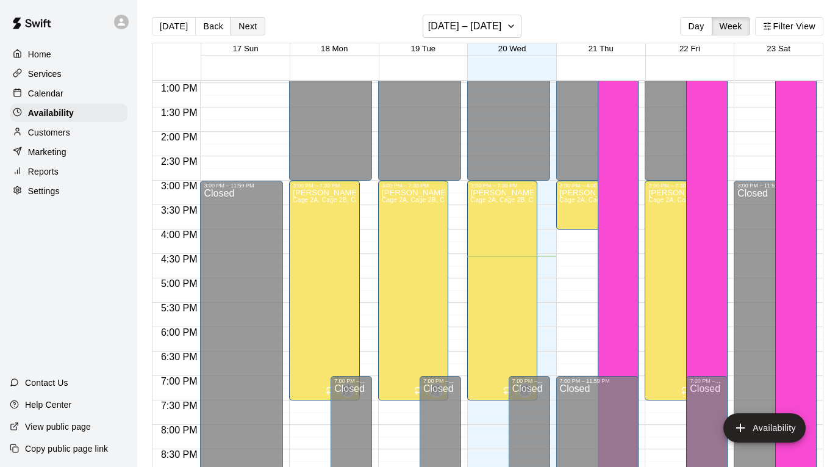
click at [241, 30] on button "Next" at bounding box center [248, 26] width 34 height 18
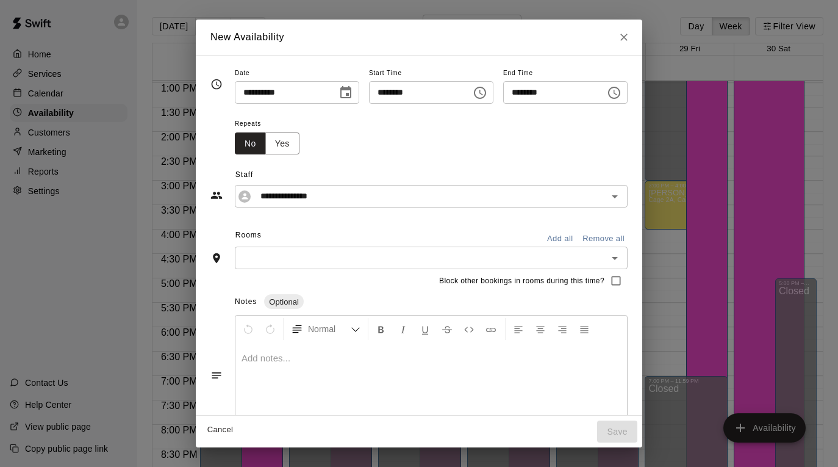
click at [521, 95] on input "********" at bounding box center [550, 92] width 94 height 23
type input "********"
click at [566, 239] on button "Add all" at bounding box center [560, 238] width 39 height 19
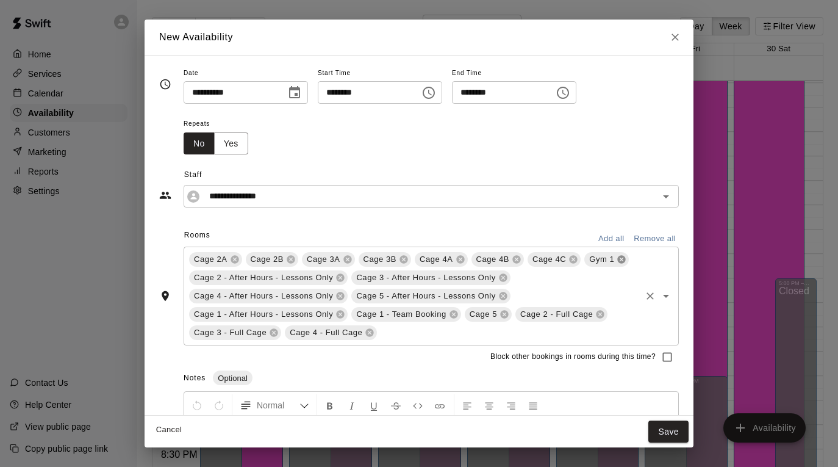
click at [624, 260] on icon at bounding box center [622, 260] width 8 height 8
click at [337, 315] on icon at bounding box center [341, 315] width 8 height 8
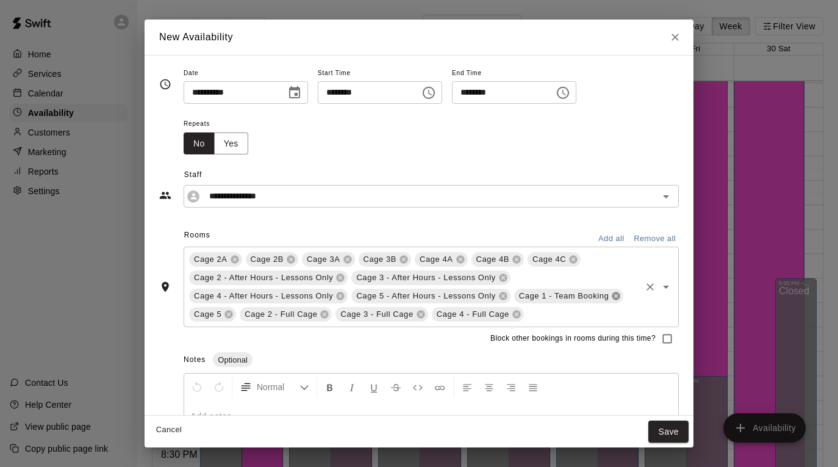
click at [616, 300] on icon at bounding box center [616, 296] width 10 height 10
click at [662, 430] on button "Save" at bounding box center [668, 431] width 40 height 23
